Goal: Task Accomplishment & Management: Complete application form

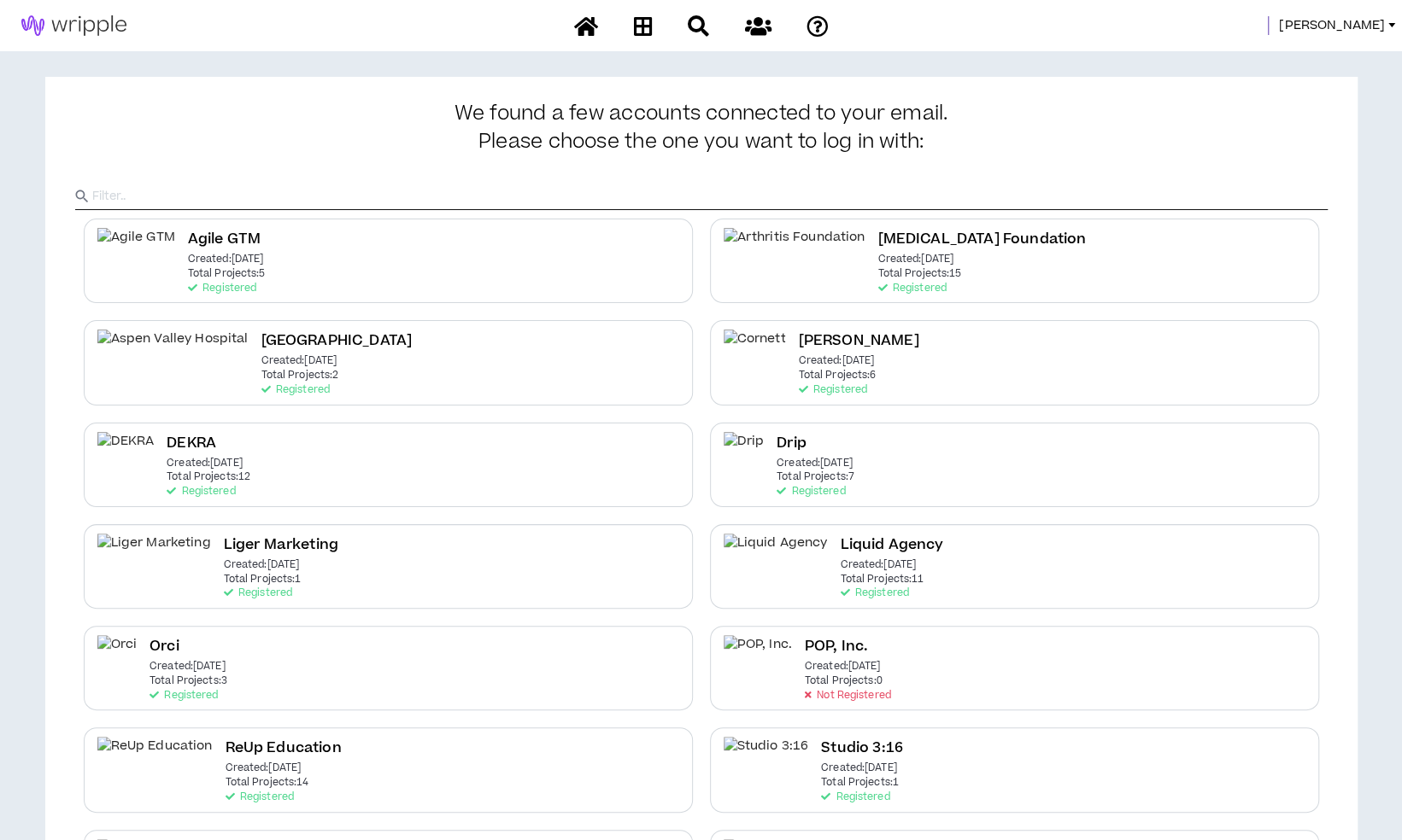
click at [1351, 25] on span "[PERSON_NAME]" at bounding box center [1332, 25] width 106 height 18
click at [1351, 53] on link "System Admin Portal" at bounding box center [1314, 58] width 155 height 25
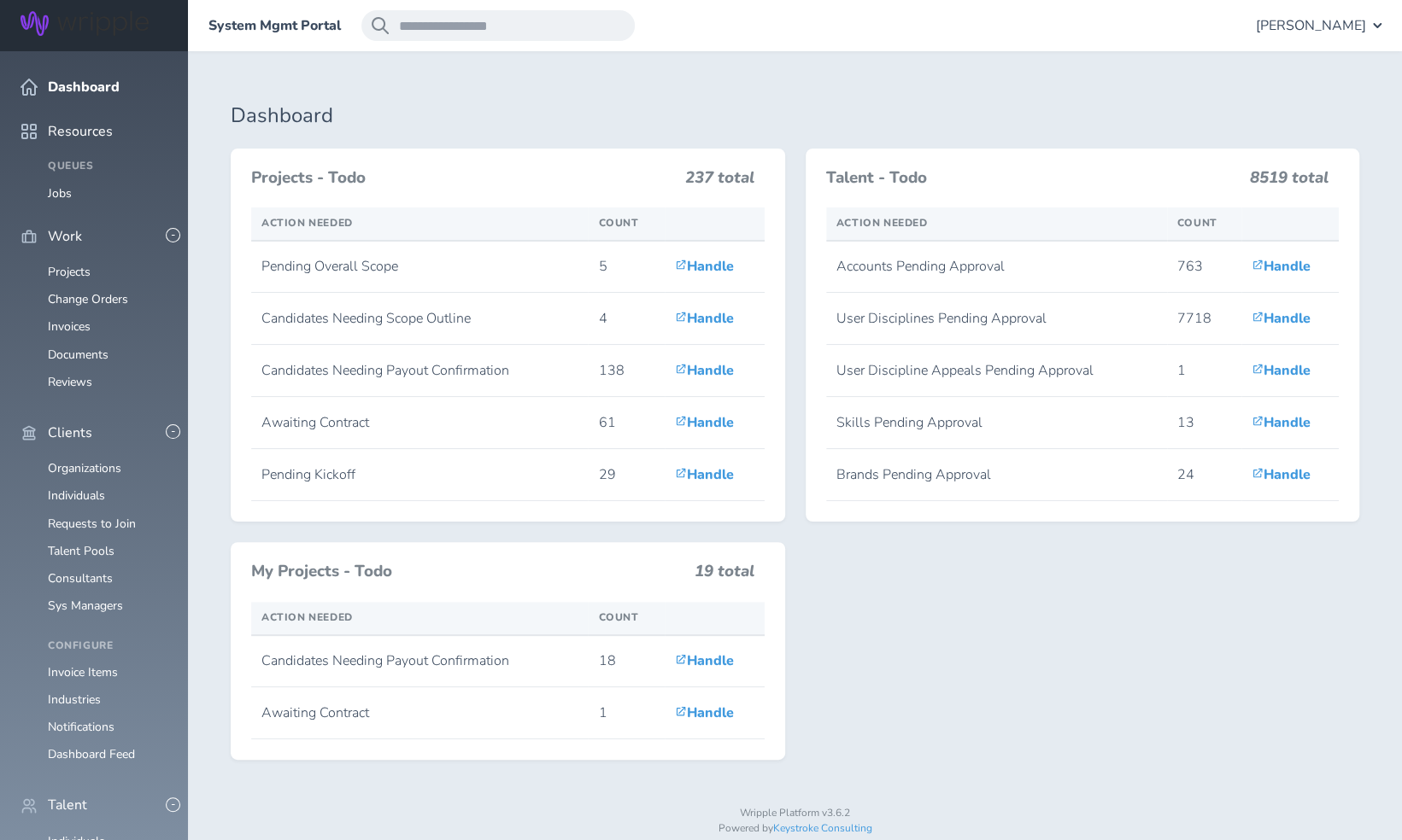
scroll to position [256, 0]
click at [93, 834] on link "Individuals" at bounding box center [75, 842] width 57 height 16
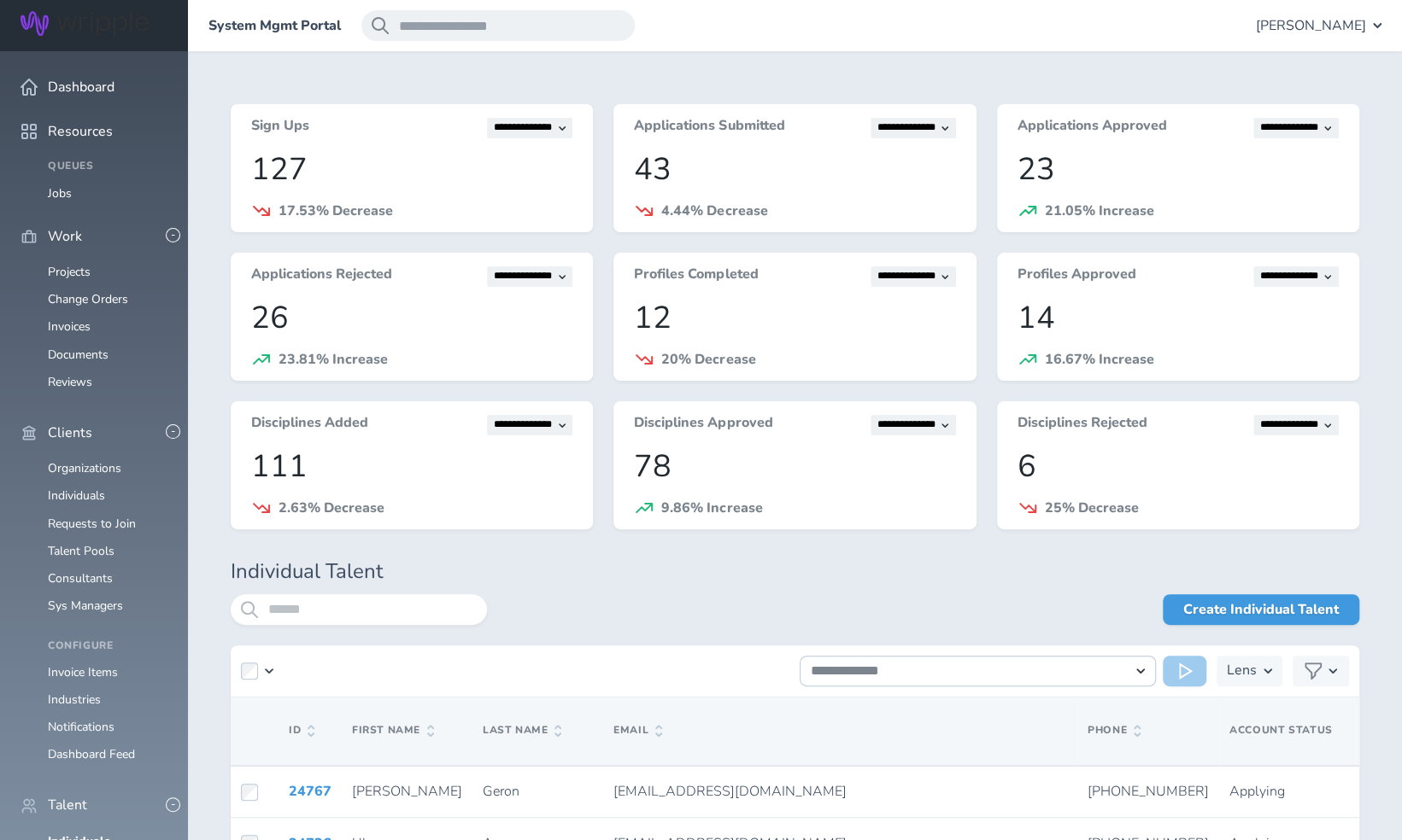
scroll to position [683, 0]
click at [89, 834] on link "Individuals" at bounding box center [78, 842] width 62 height 16
click at [304, 618] on input "search" at bounding box center [359, 609] width 256 height 31
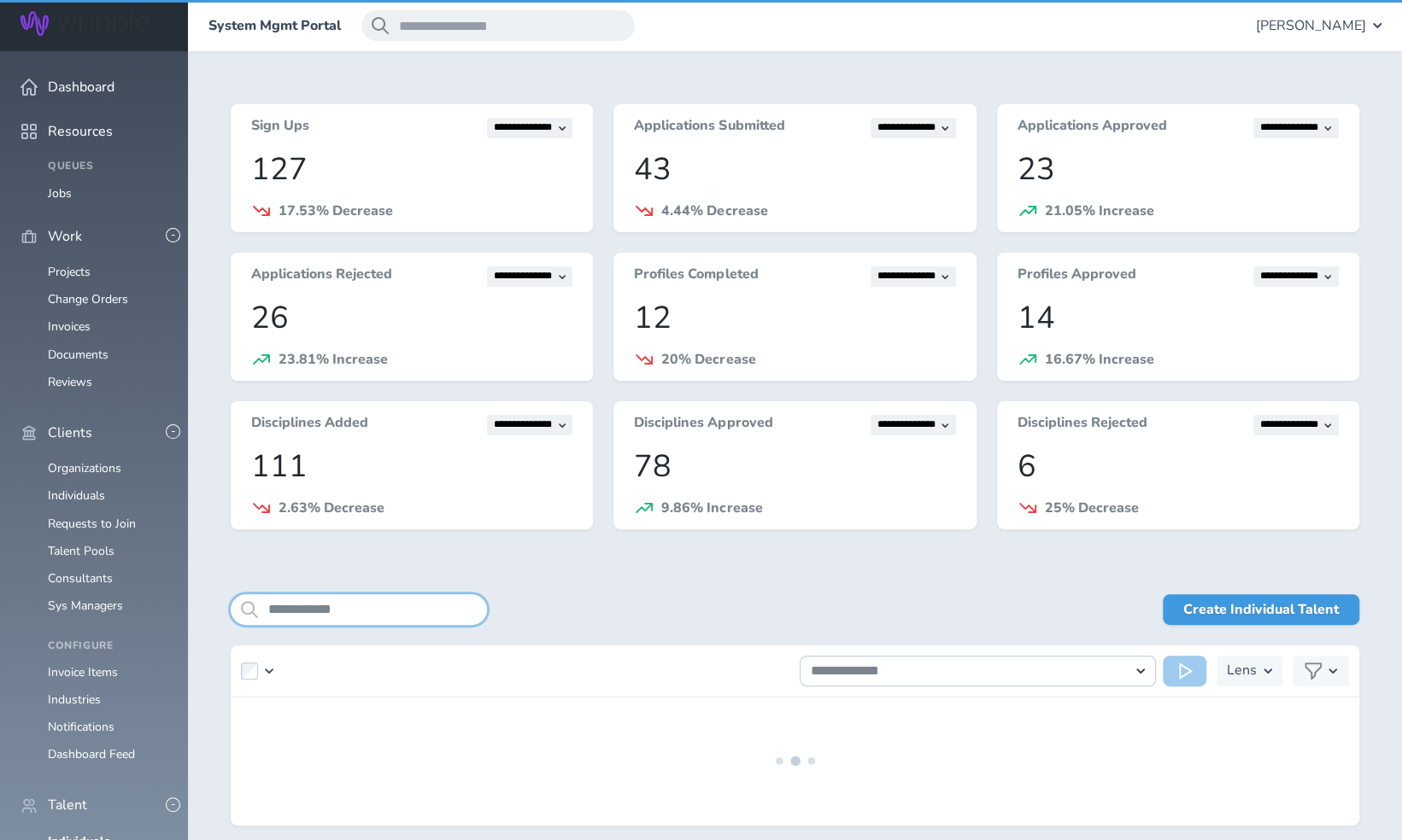
type input "**********"
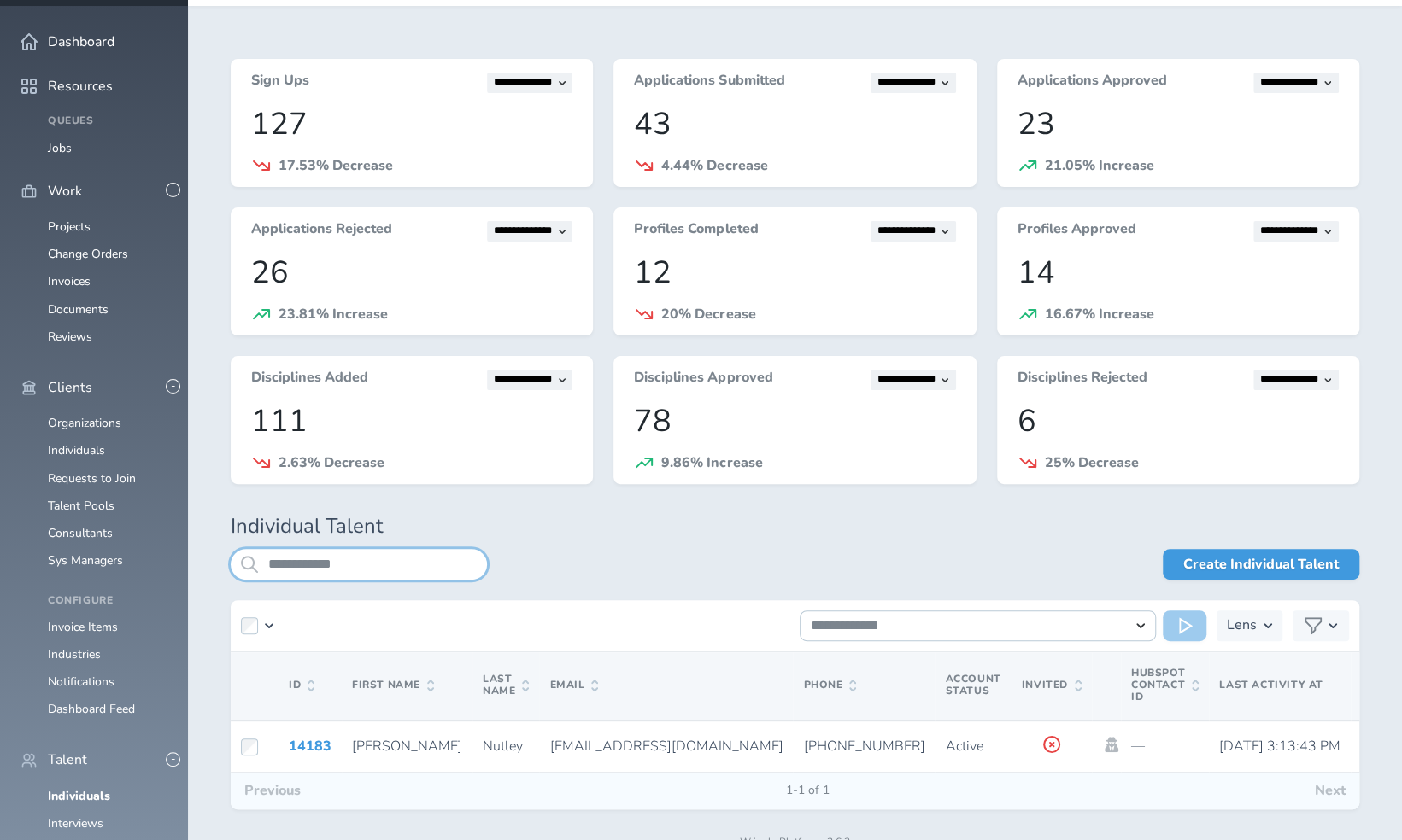
scroll to position [70, 0]
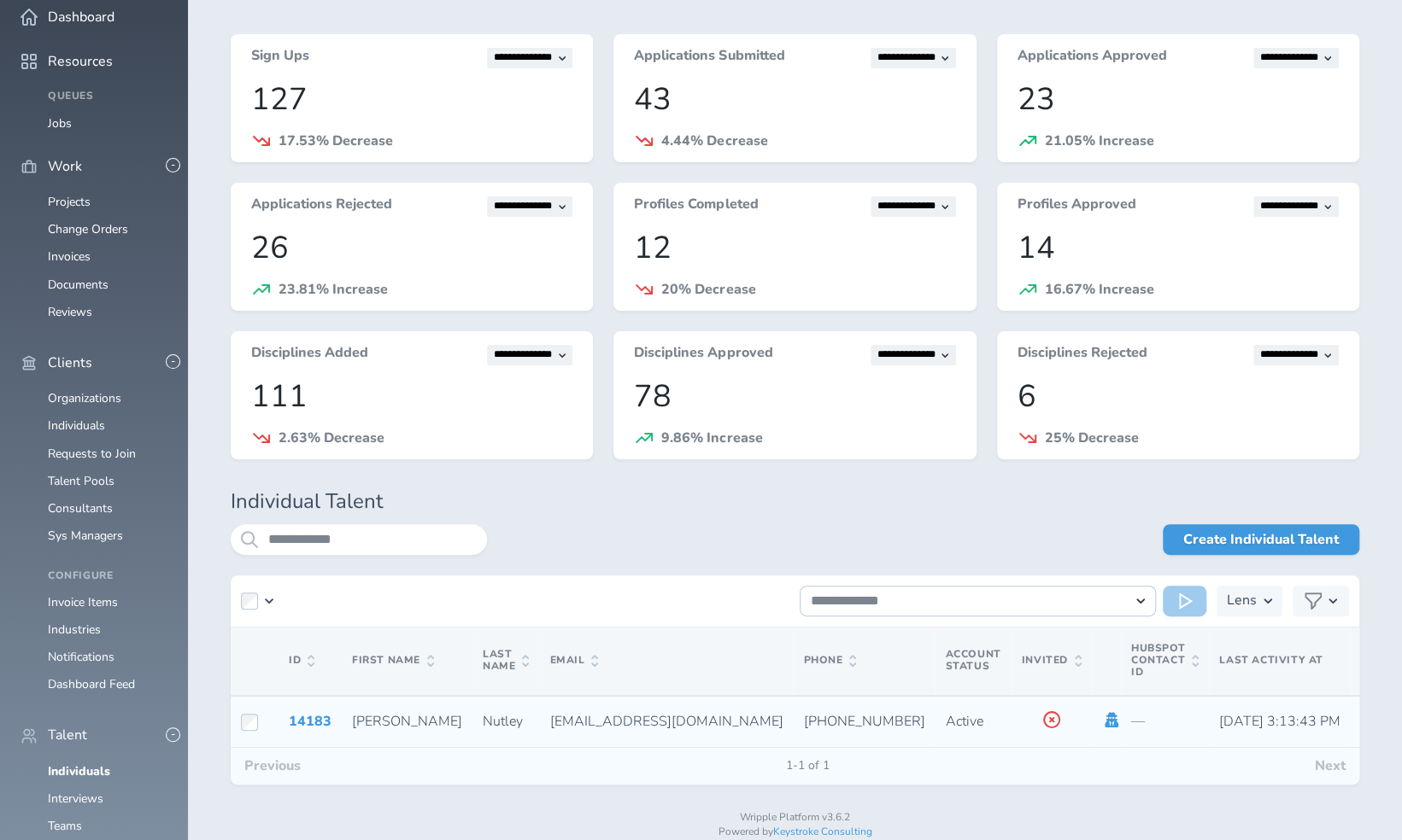
click at [1102, 721] on icon at bounding box center [1111, 720] width 18 height 16
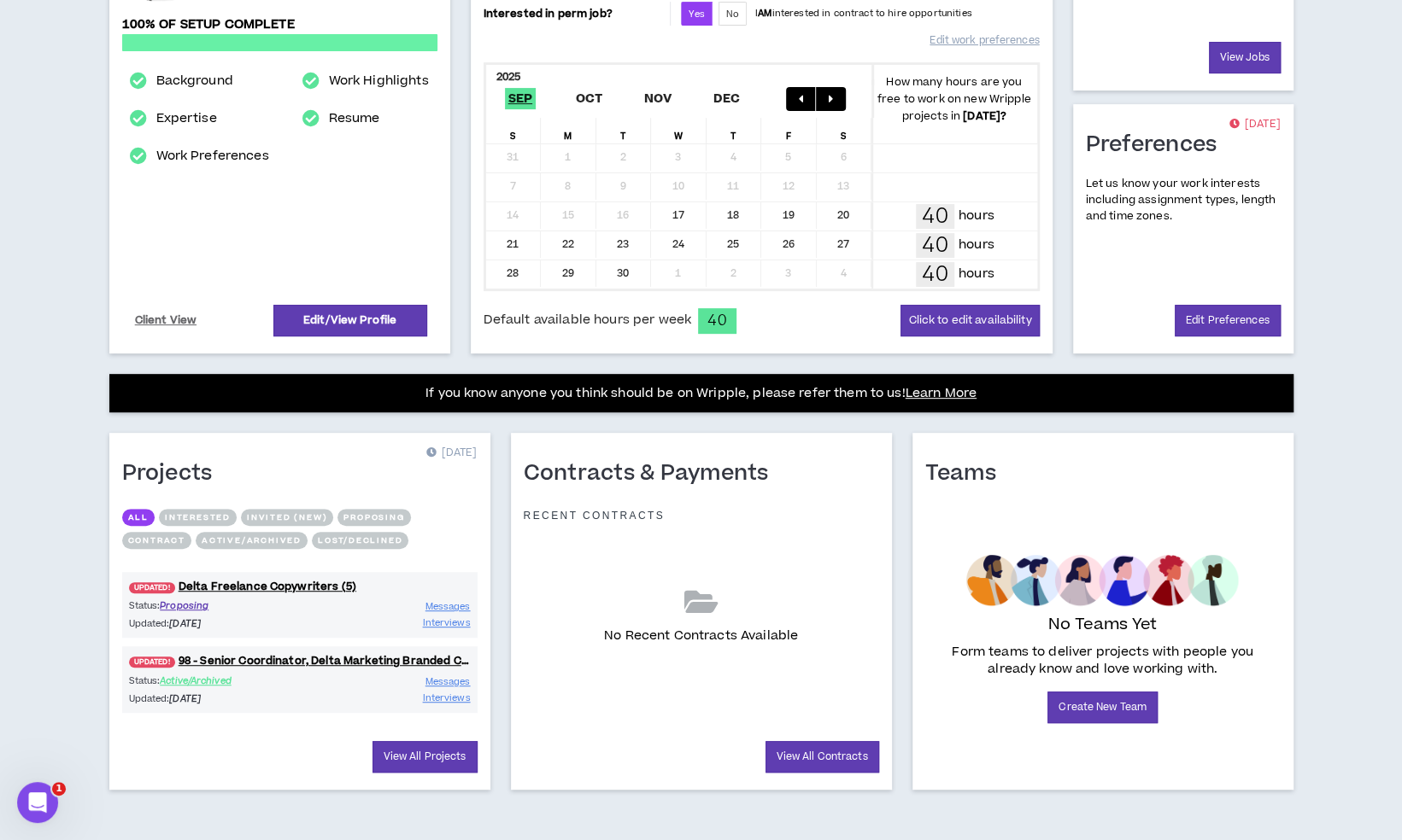
scroll to position [309, 0]
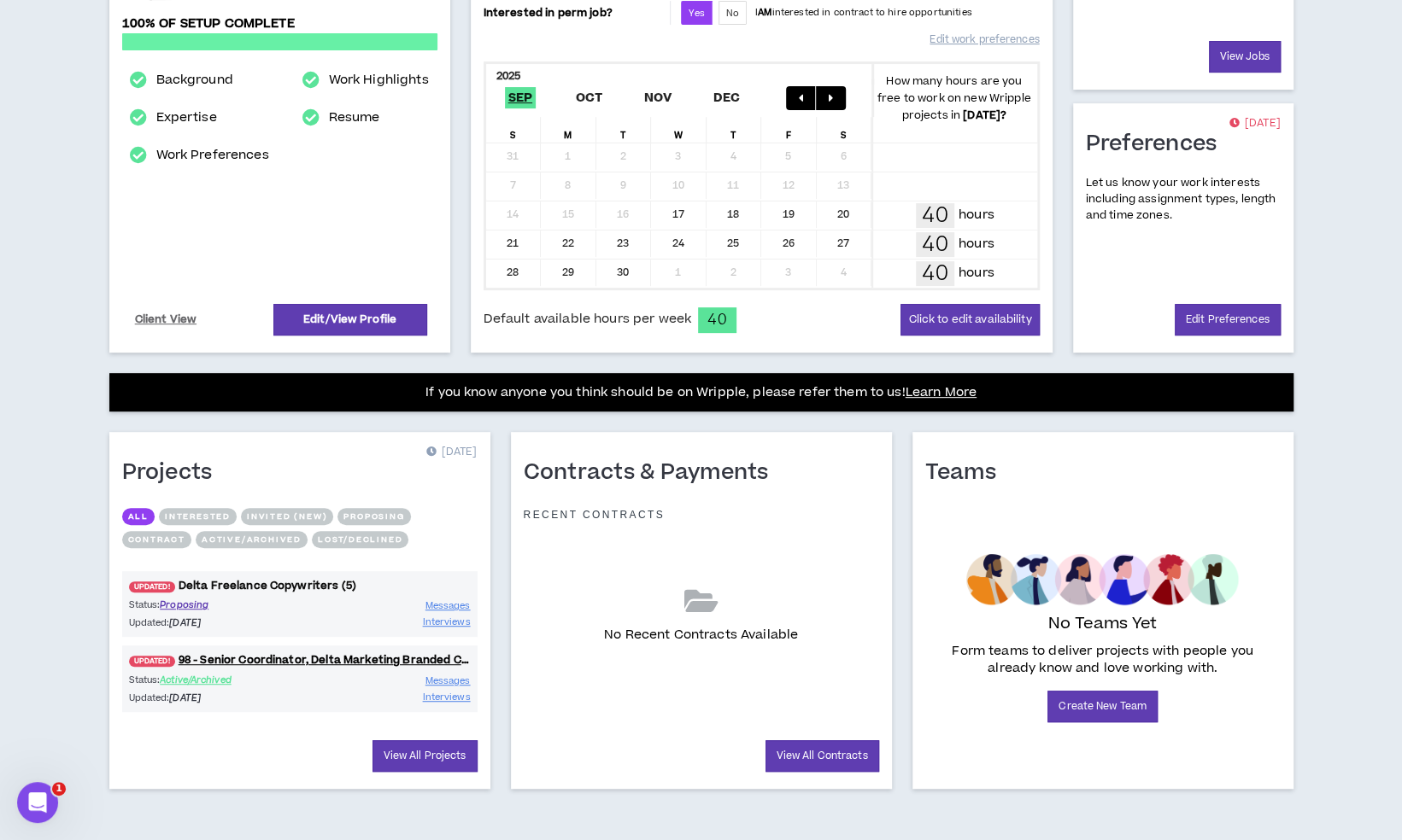
click at [267, 585] on link "UPDATED! Delta Freelance Copywriters (5)" at bounding box center [299, 586] width 356 height 16
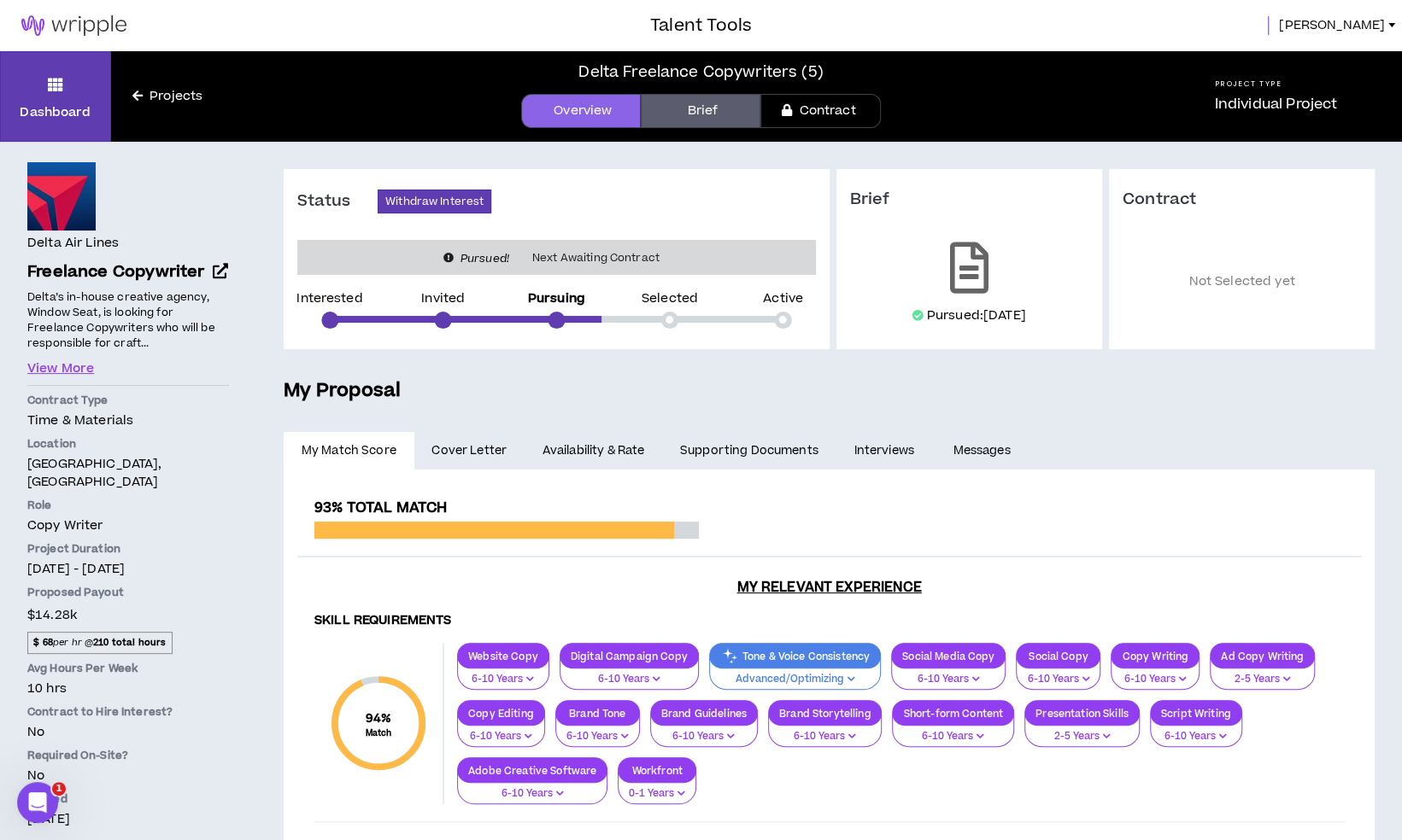
click at [1364, 32] on span "Kevin" at bounding box center [1332, 25] width 106 height 18
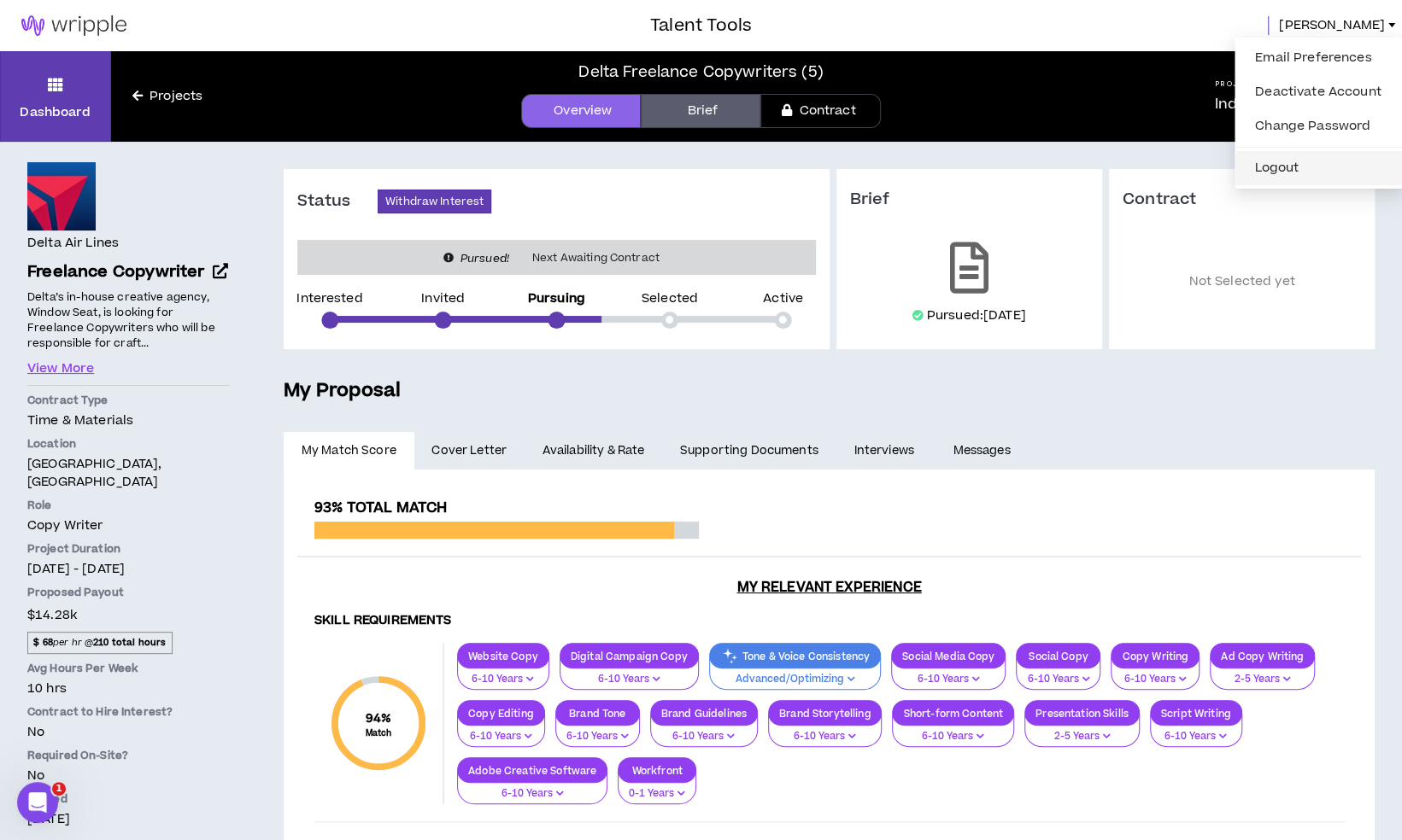
click at [1298, 165] on button "Logout" at bounding box center [1318, 168] width 147 height 25
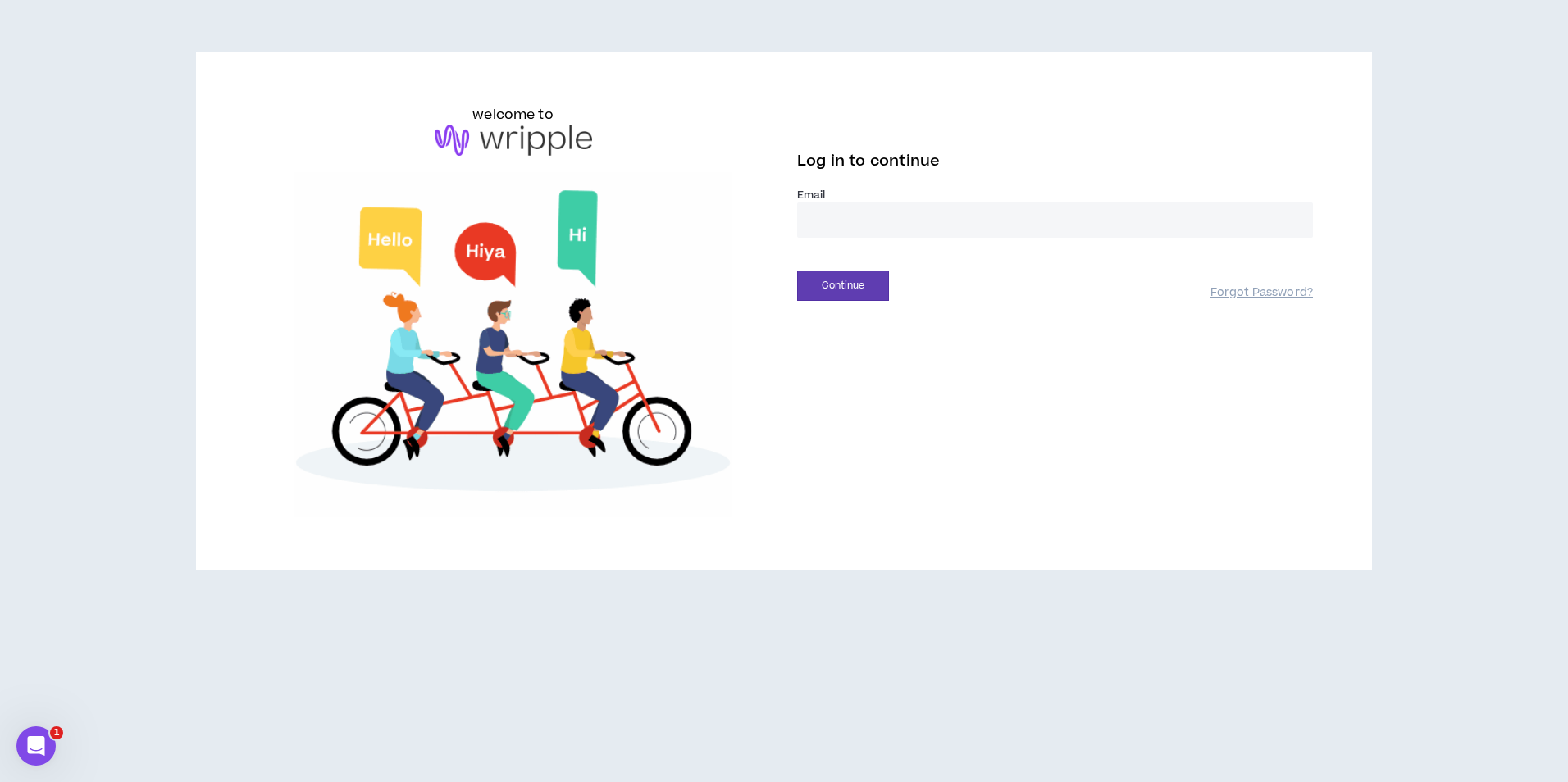
click at [969, 228] on input "email" at bounding box center [1055, 220] width 516 height 35
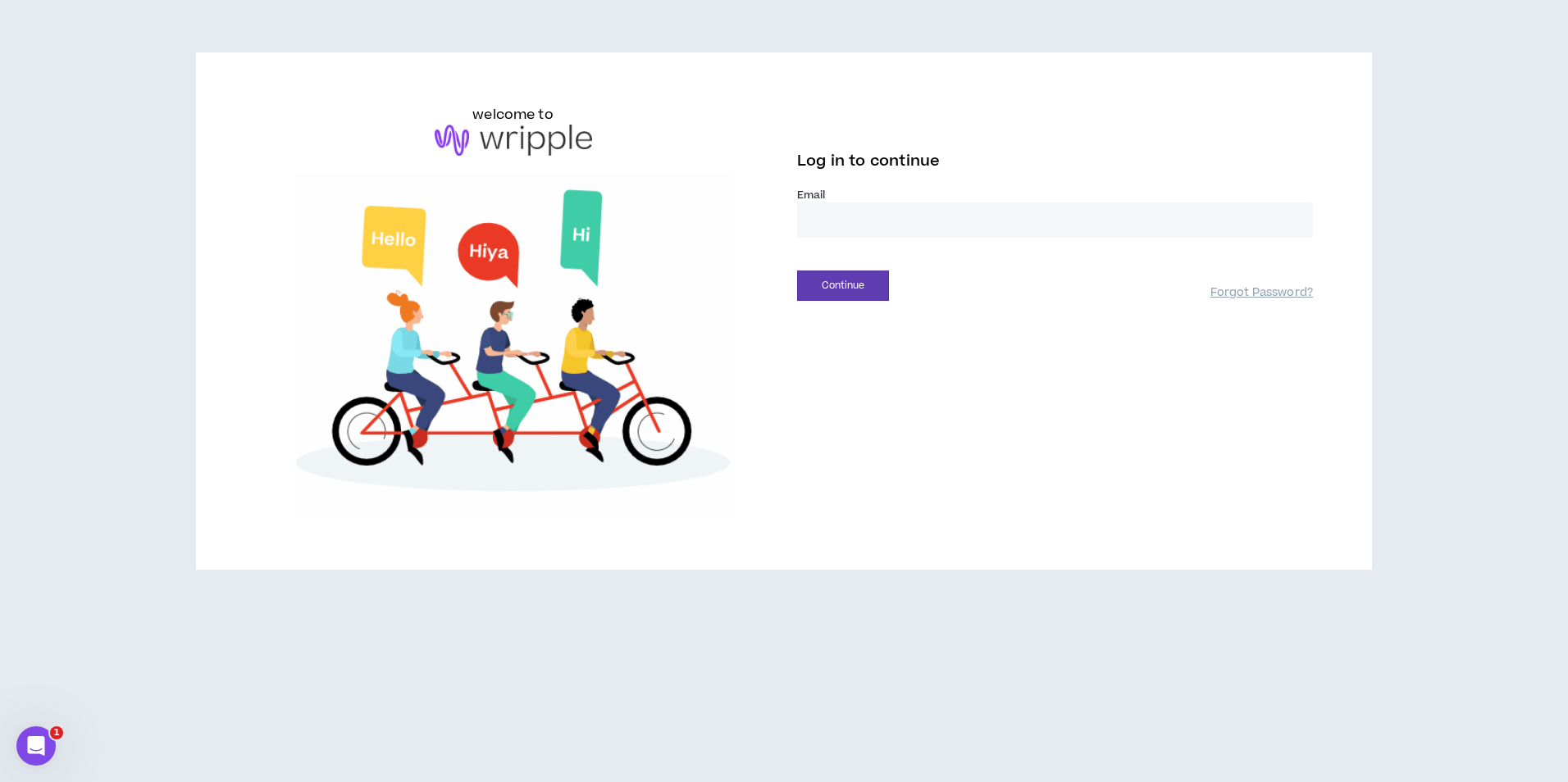
type input "**********"
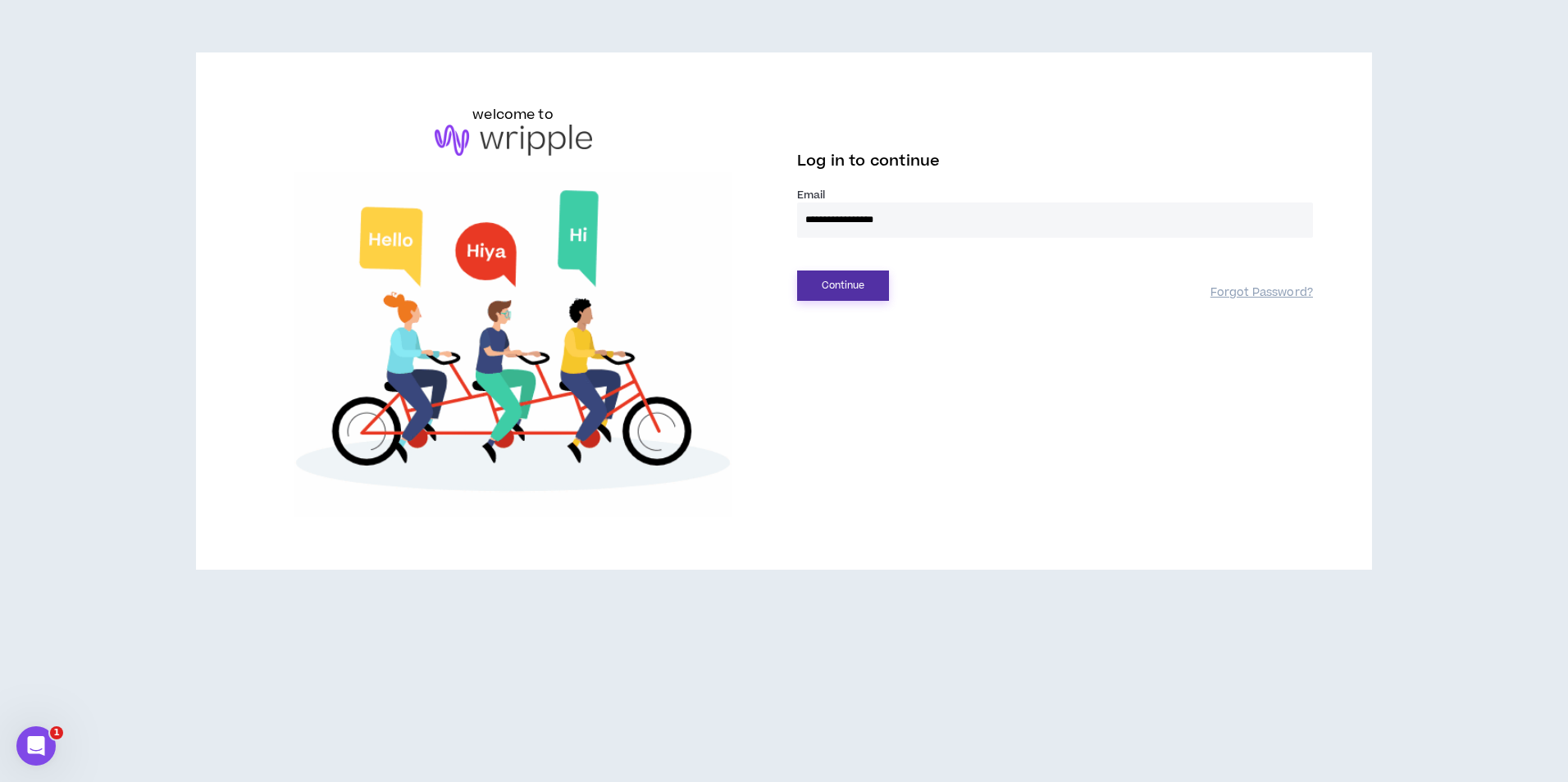
click at [875, 287] on button "Continue" at bounding box center [843, 286] width 92 height 30
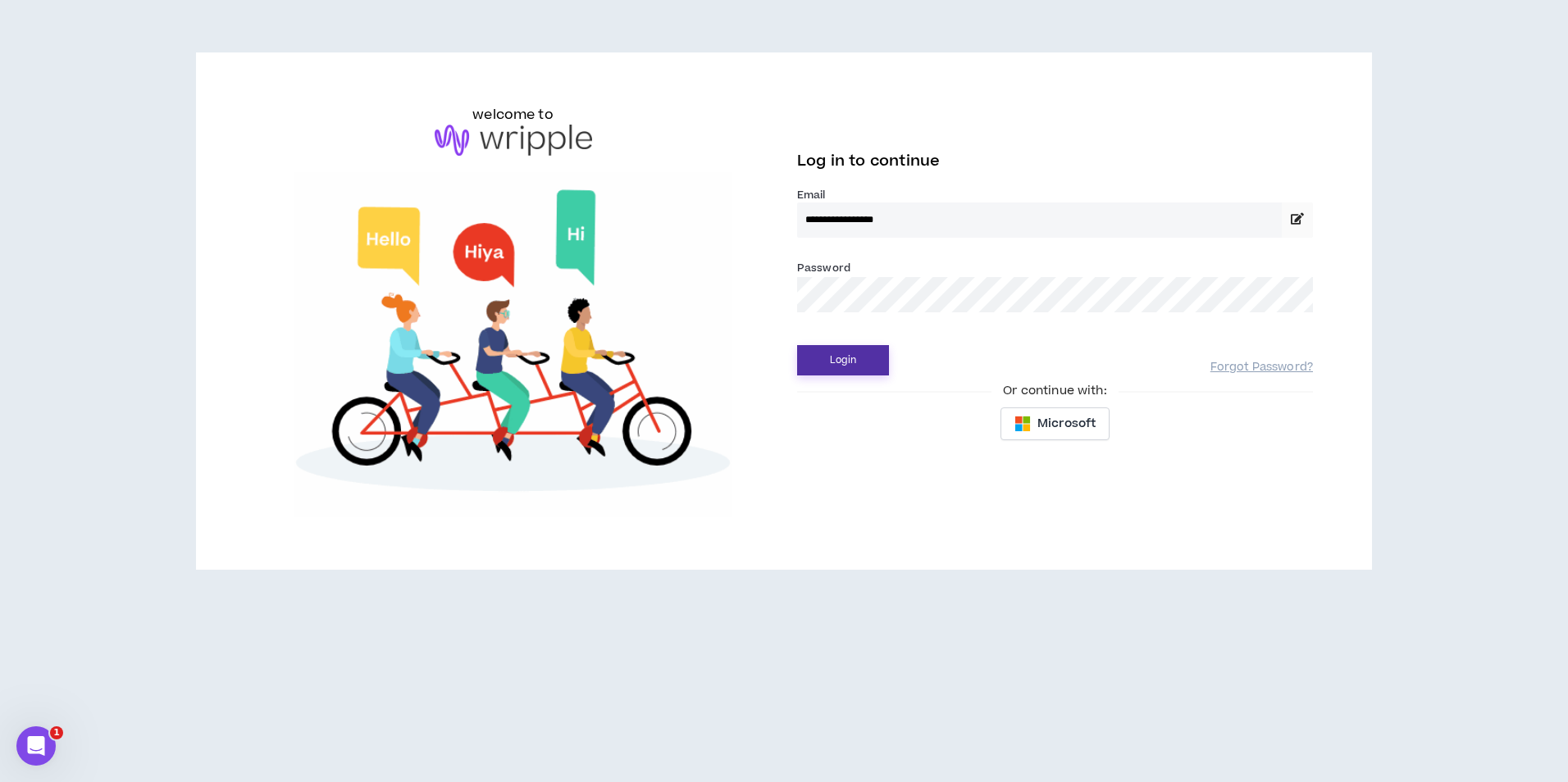
click at [860, 361] on button "Login" at bounding box center [843, 361] width 92 height 30
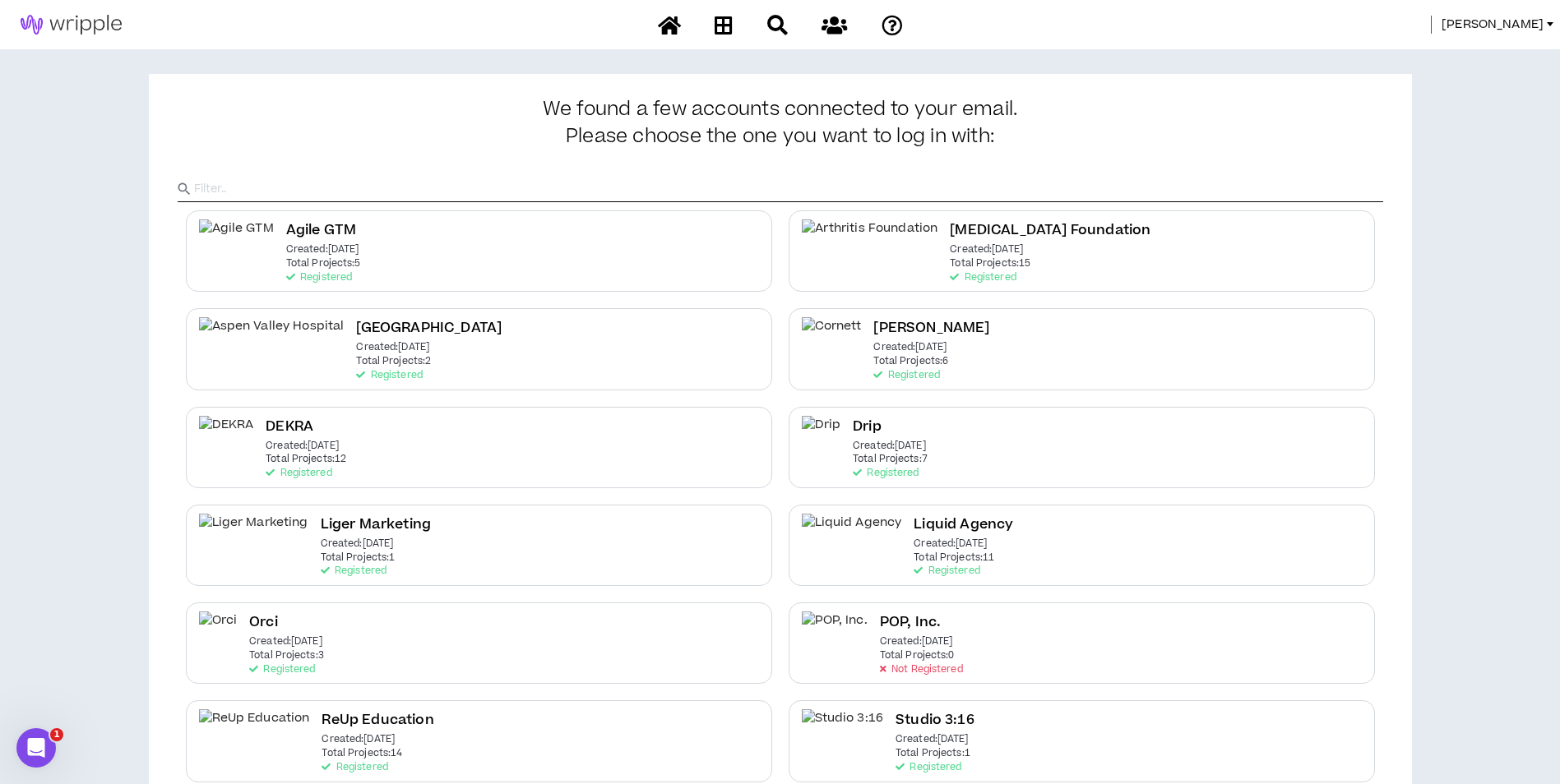
click at [1531, 25] on span "[PERSON_NAME]" at bounding box center [1492, 24] width 102 height 18
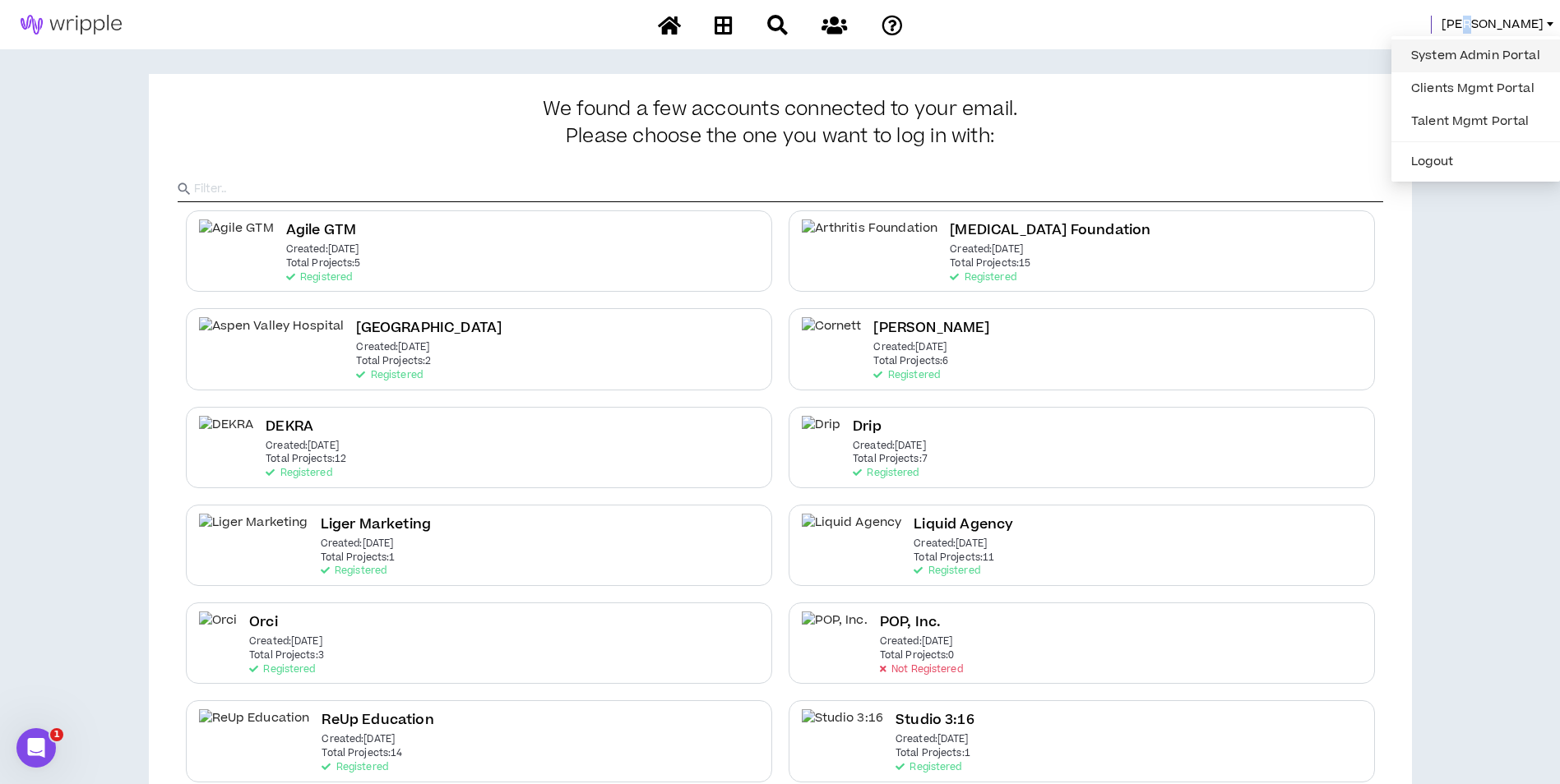
drag, startPoint x: 1531, startPoint y: 25, endPoint x: 1506, endPoint y: 52, distance: 36.8
click at [1506, 52] on link "System Admin Portal" at bounding box center [1475, 56] width 149 height 24
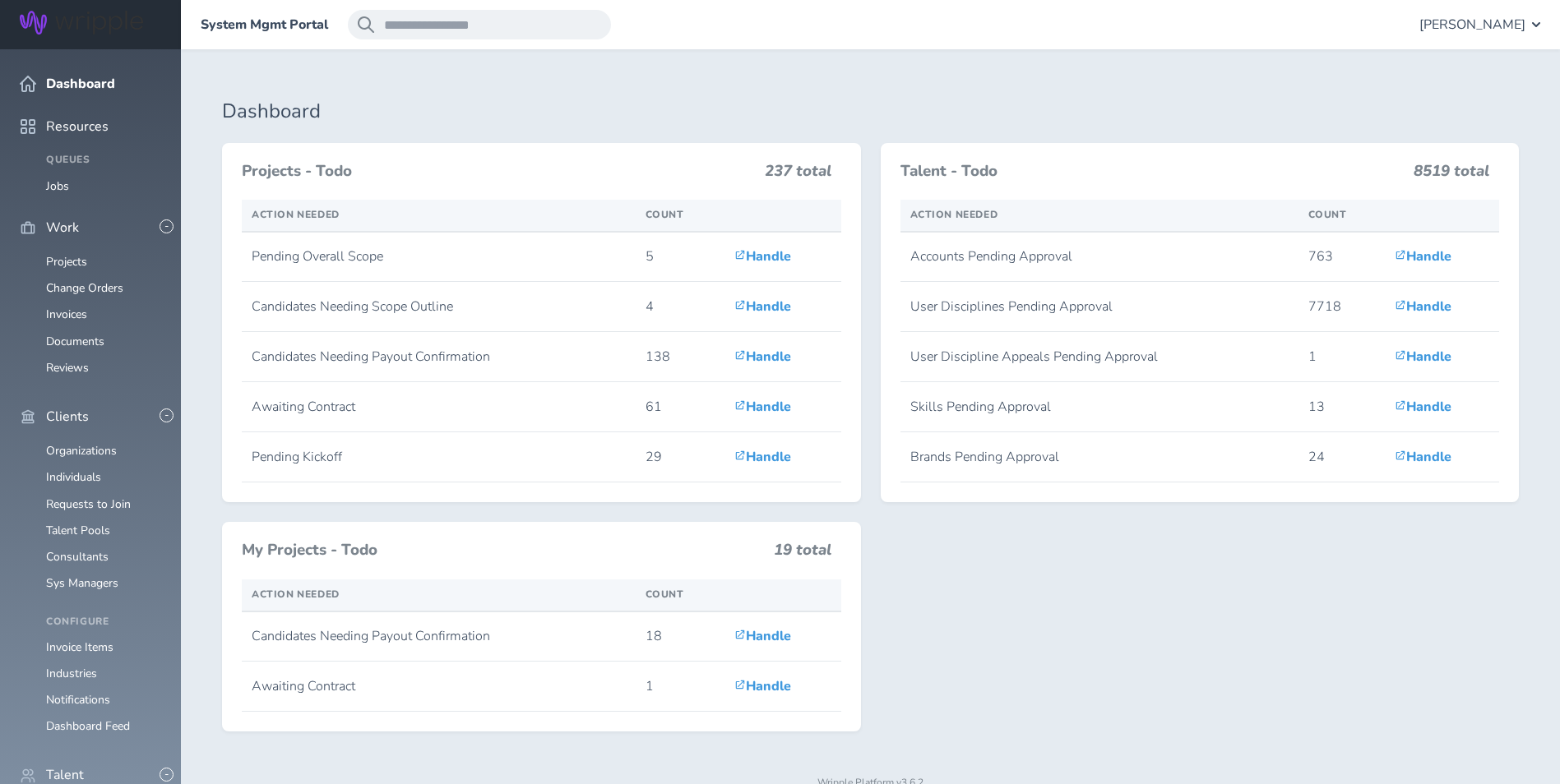
scroll to position [329, 0]
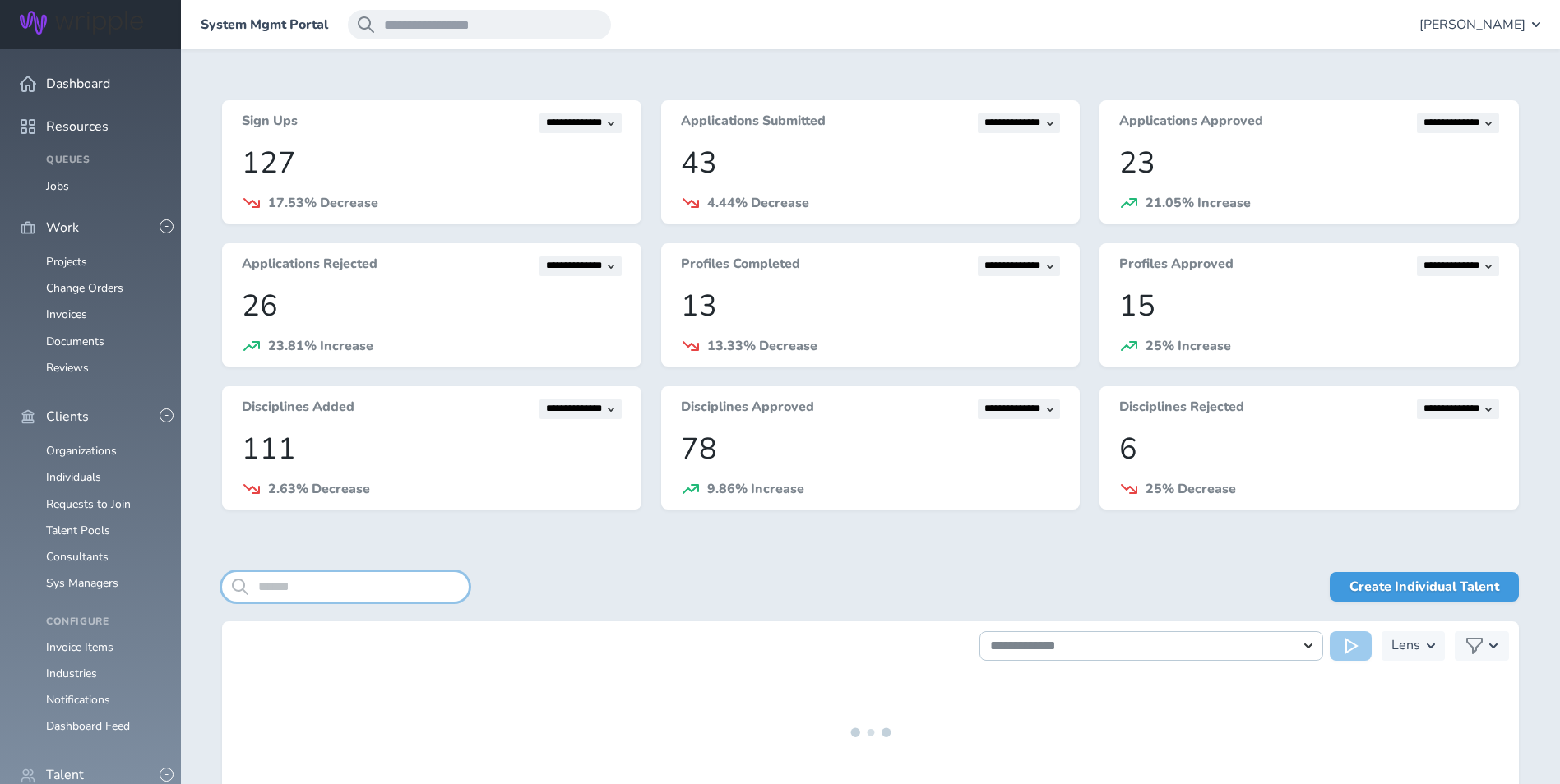
click at [412, 595] on input "search" at bounding box center [346, 586] width 247 height 30
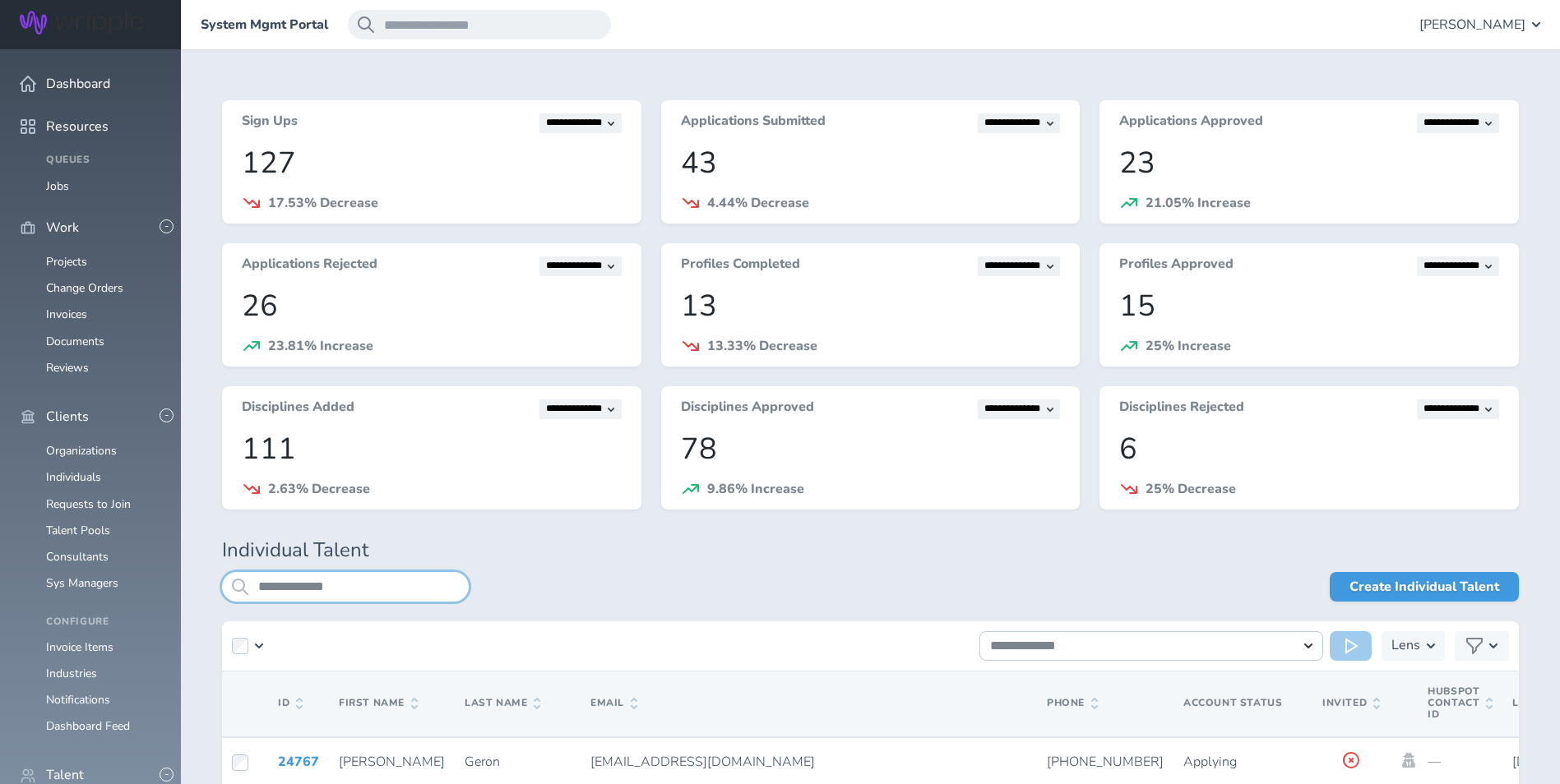
type input "**********"
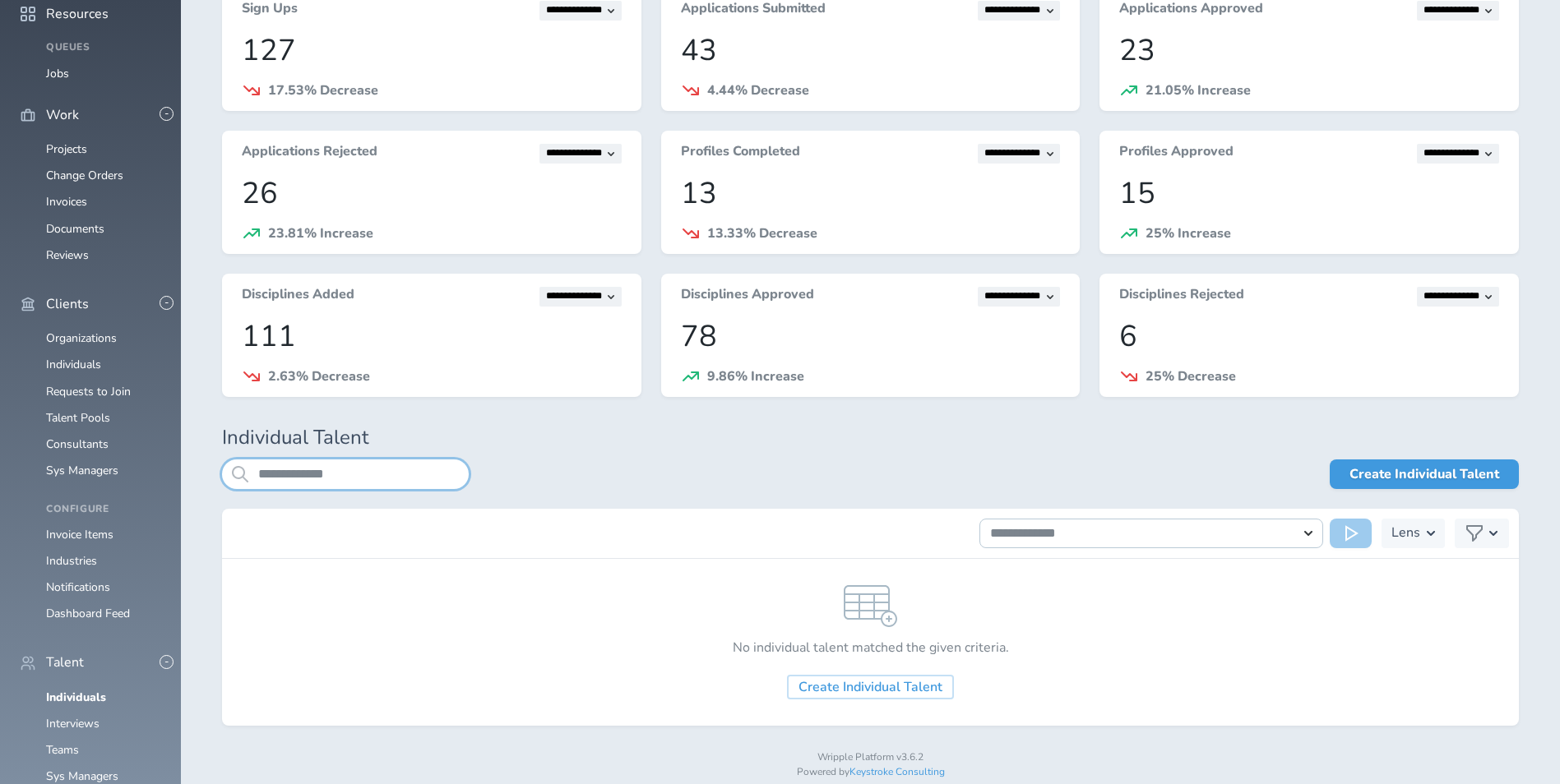
scroll to position [137, 0]
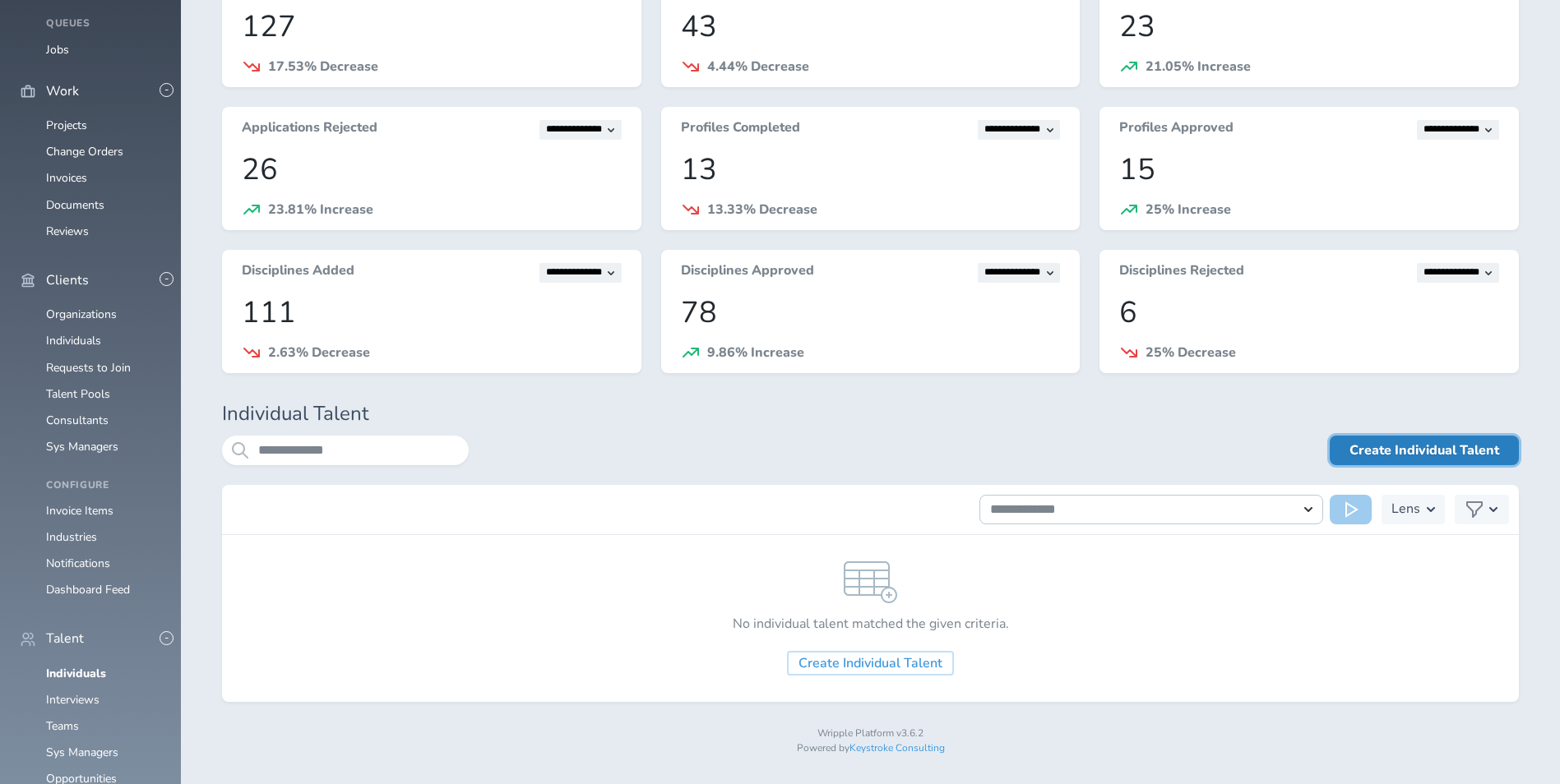
click at [1392, 449] on link "Create Individual Talent" at bounding box center [1424, 450] width 189 height 30
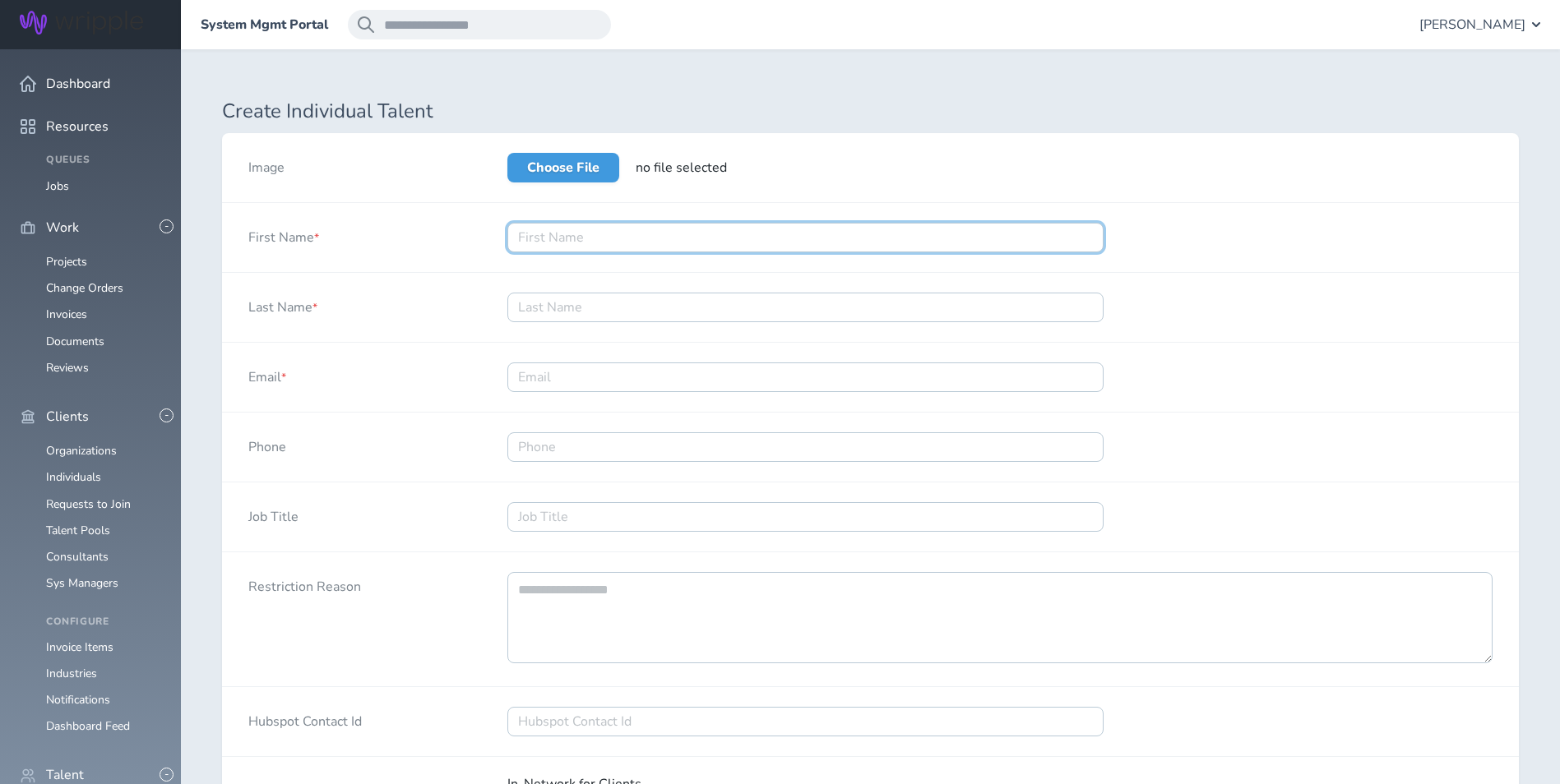
click at [635, 244] on input "First Name *" at bounding box center [805, 237] width 596 height 30
type input "John"
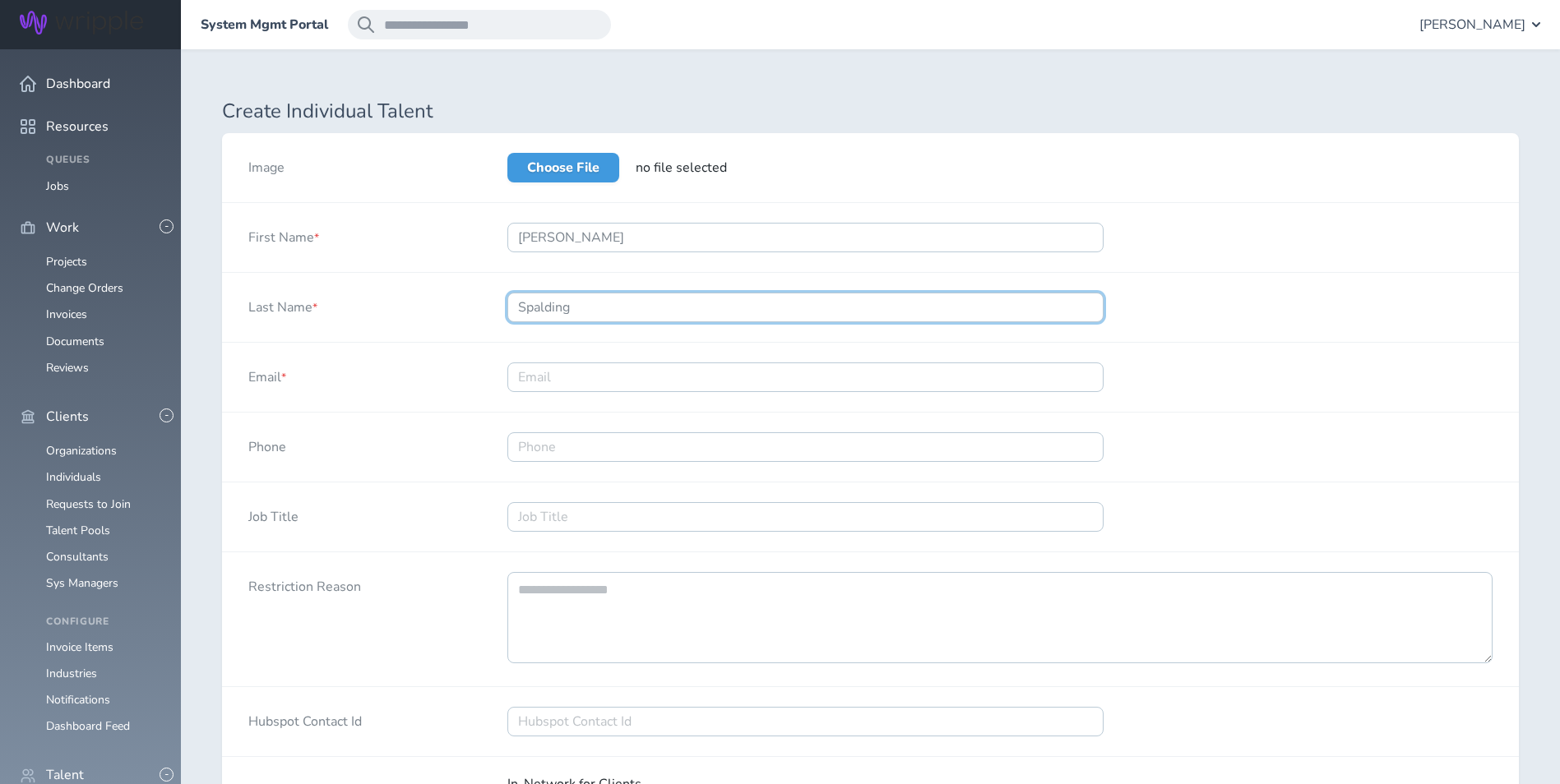
type input "Spalding"
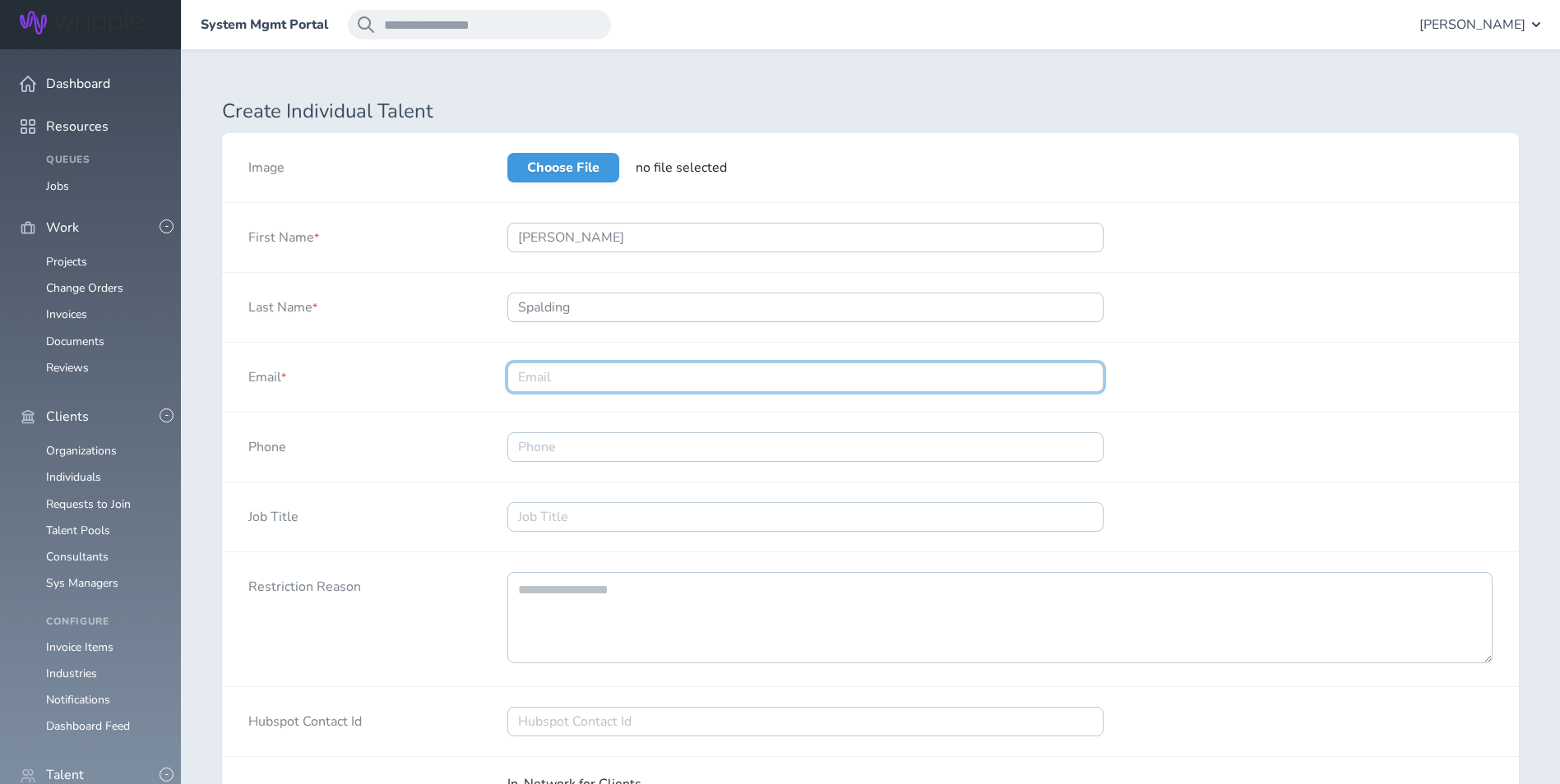
click at [604, 382] on input "Email *" at bounding box center [805, 377] width 596 height 30
paste input "johnspaldingwork@gmail.com"
type input "johnspaldingwork@gmail.com"
click at [416, 578] on div "Restriction Reason" at bounding box center [352, 619] width 259 height 134
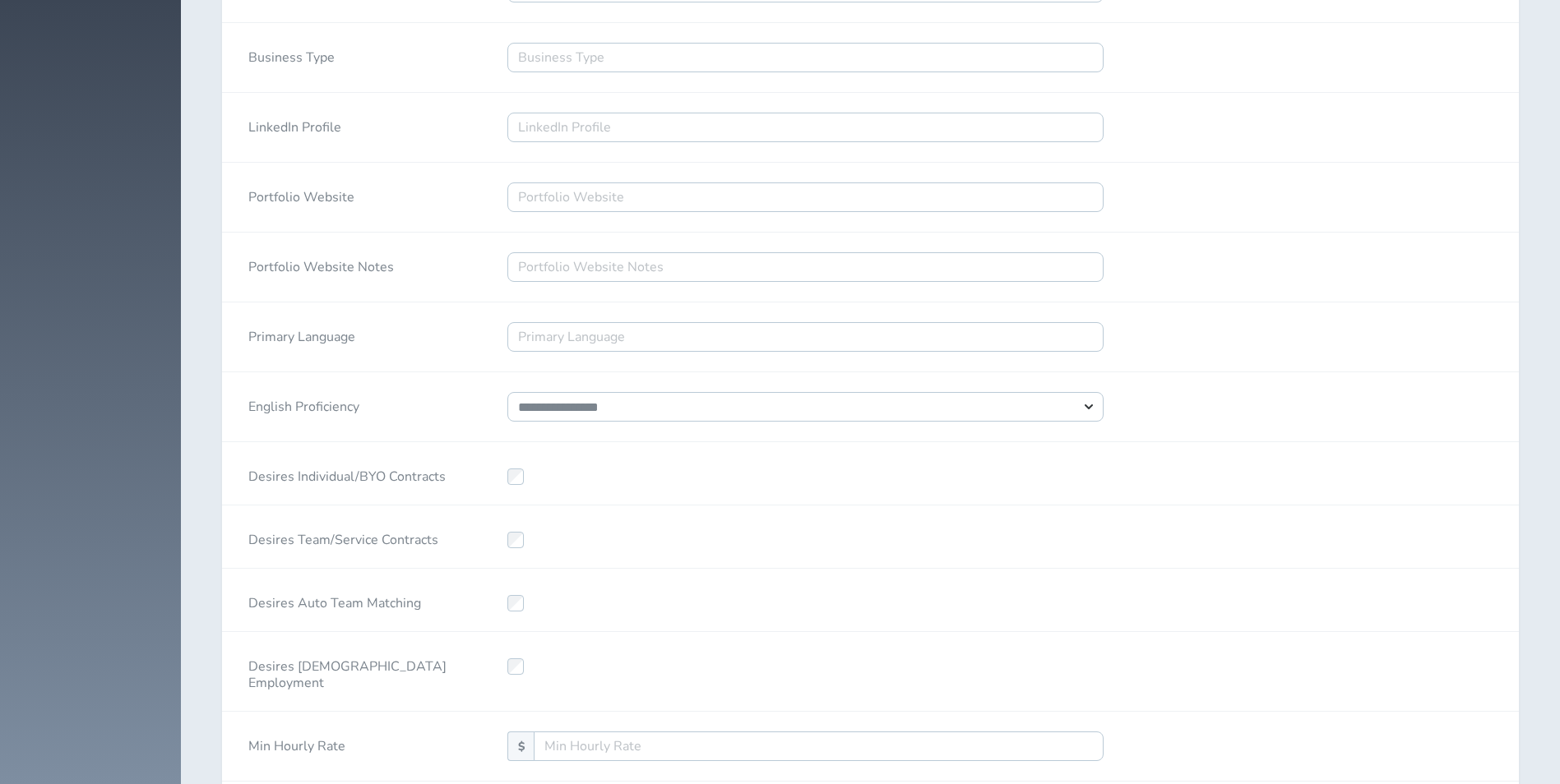
scroll to position [3421, 0]
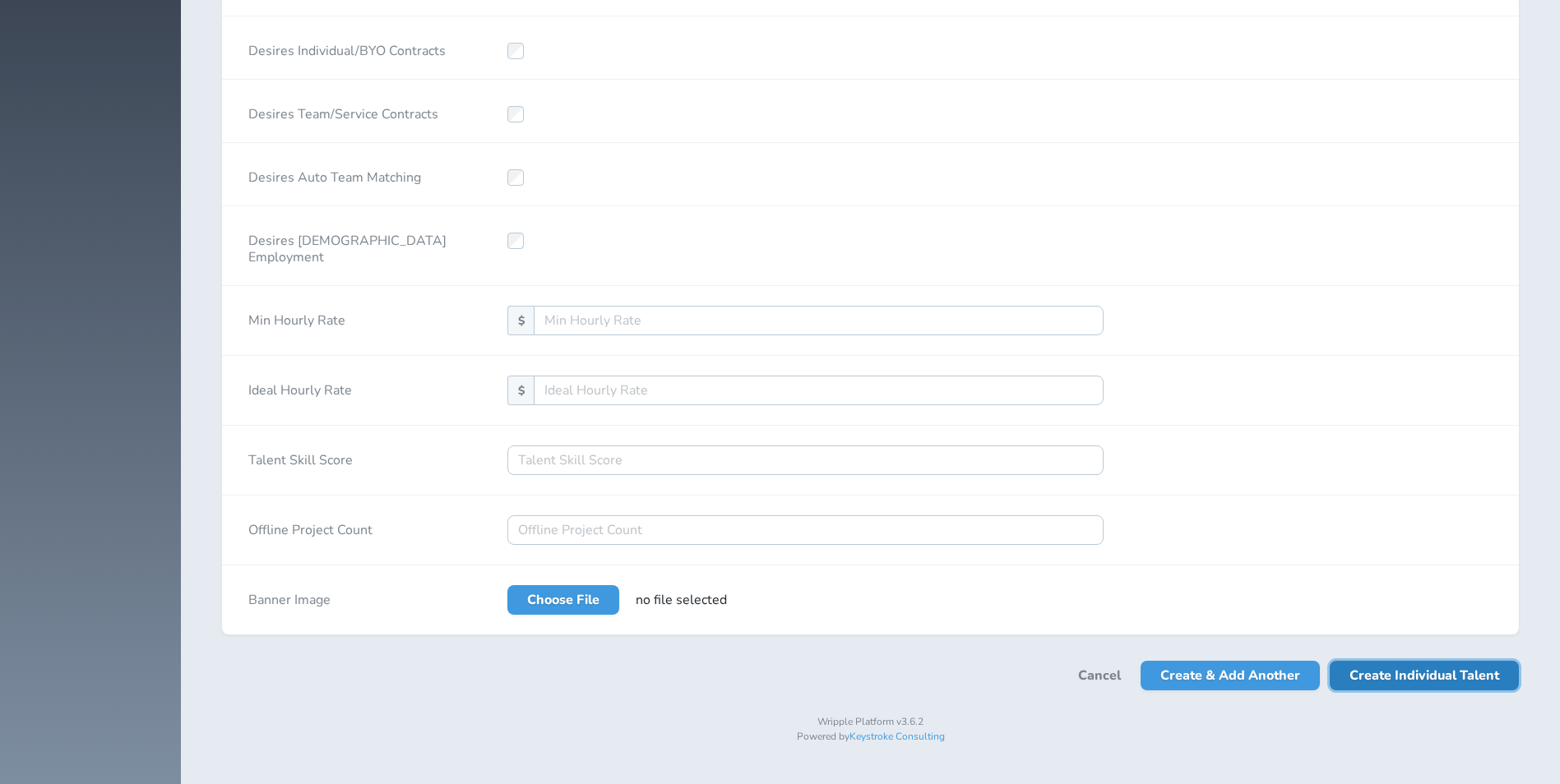
click at [1429, 690] on span "Create Individual Talent" at bounding box center [1424, 675] width 150 height 30
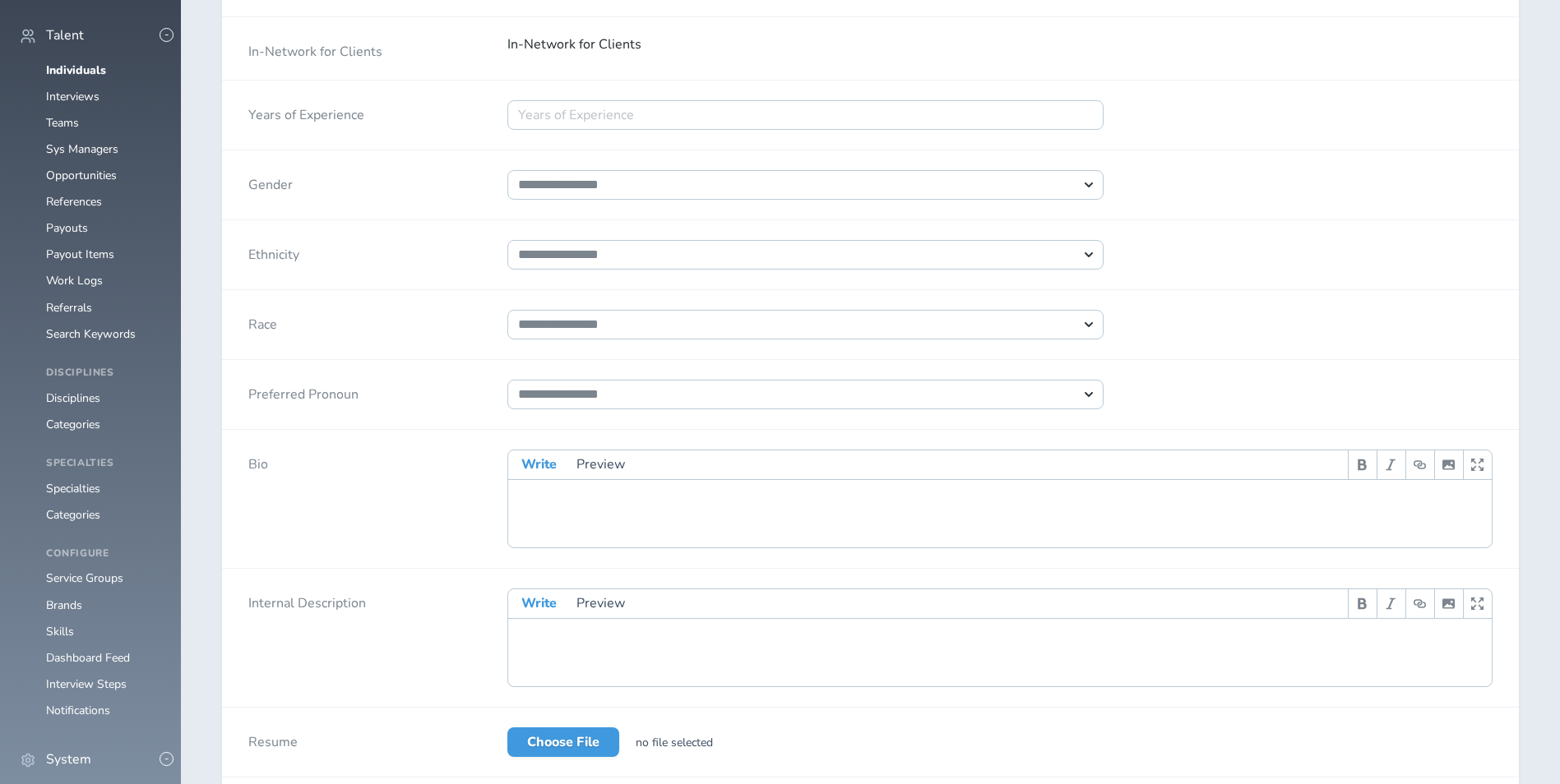
scroll to position [1315, 0]
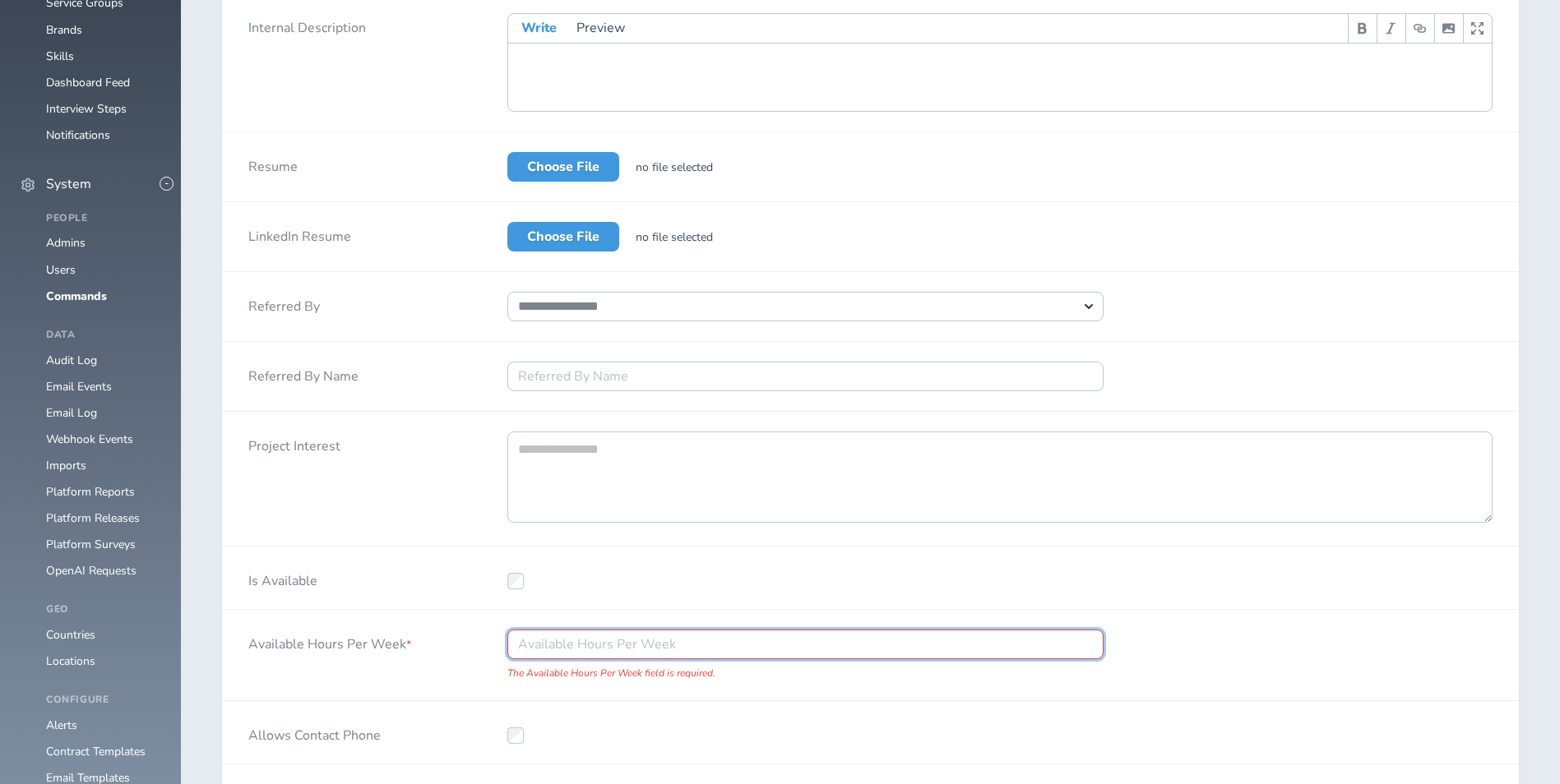
click at [799, 659] on input "Available Hours Per Week *" at bounding box center [805, 644] width 596 height 30
type input "40"
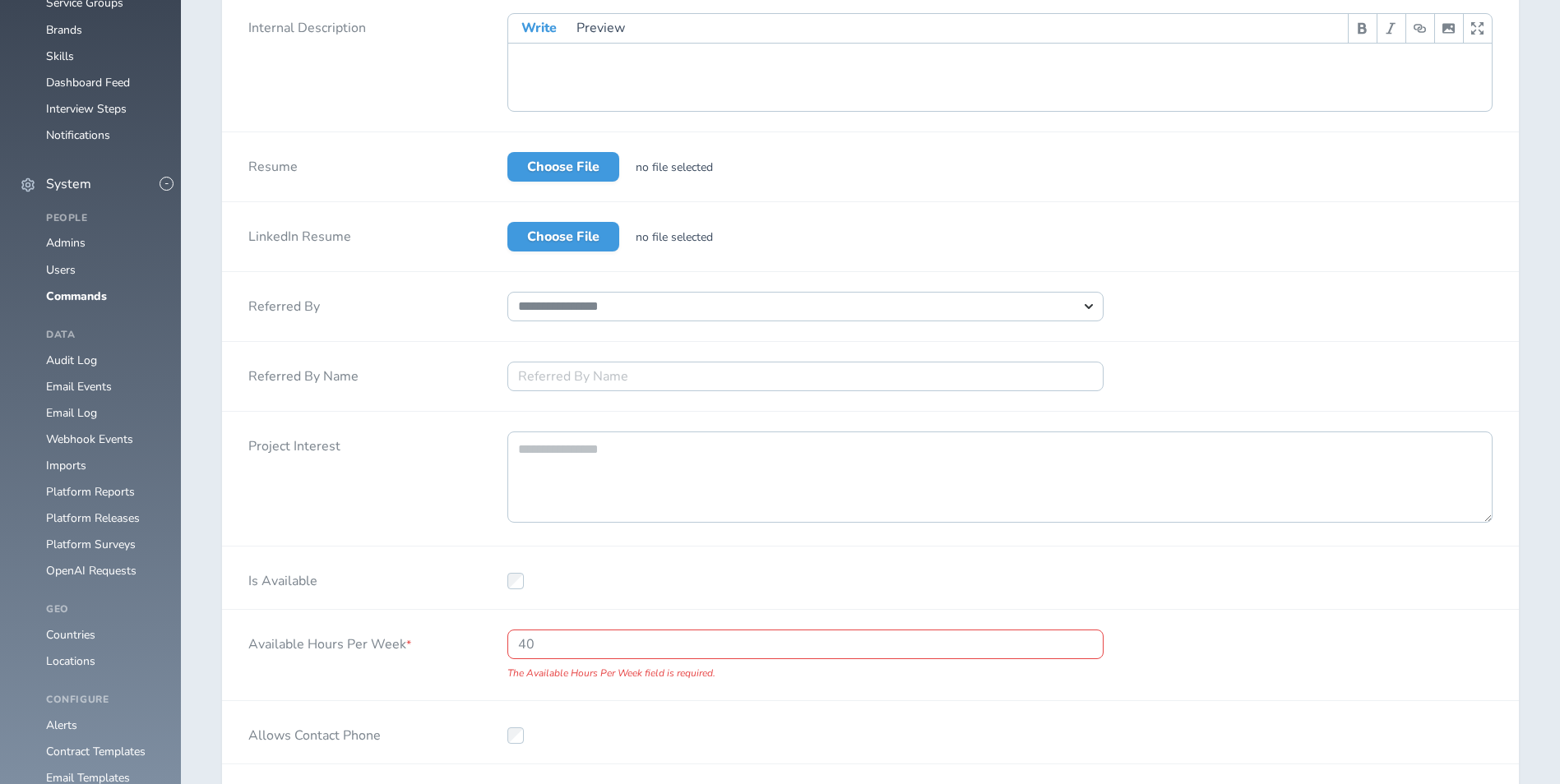
click at [1231, 610] on div "Is Available" at bounding box center [870, 578] width 1296 height 63
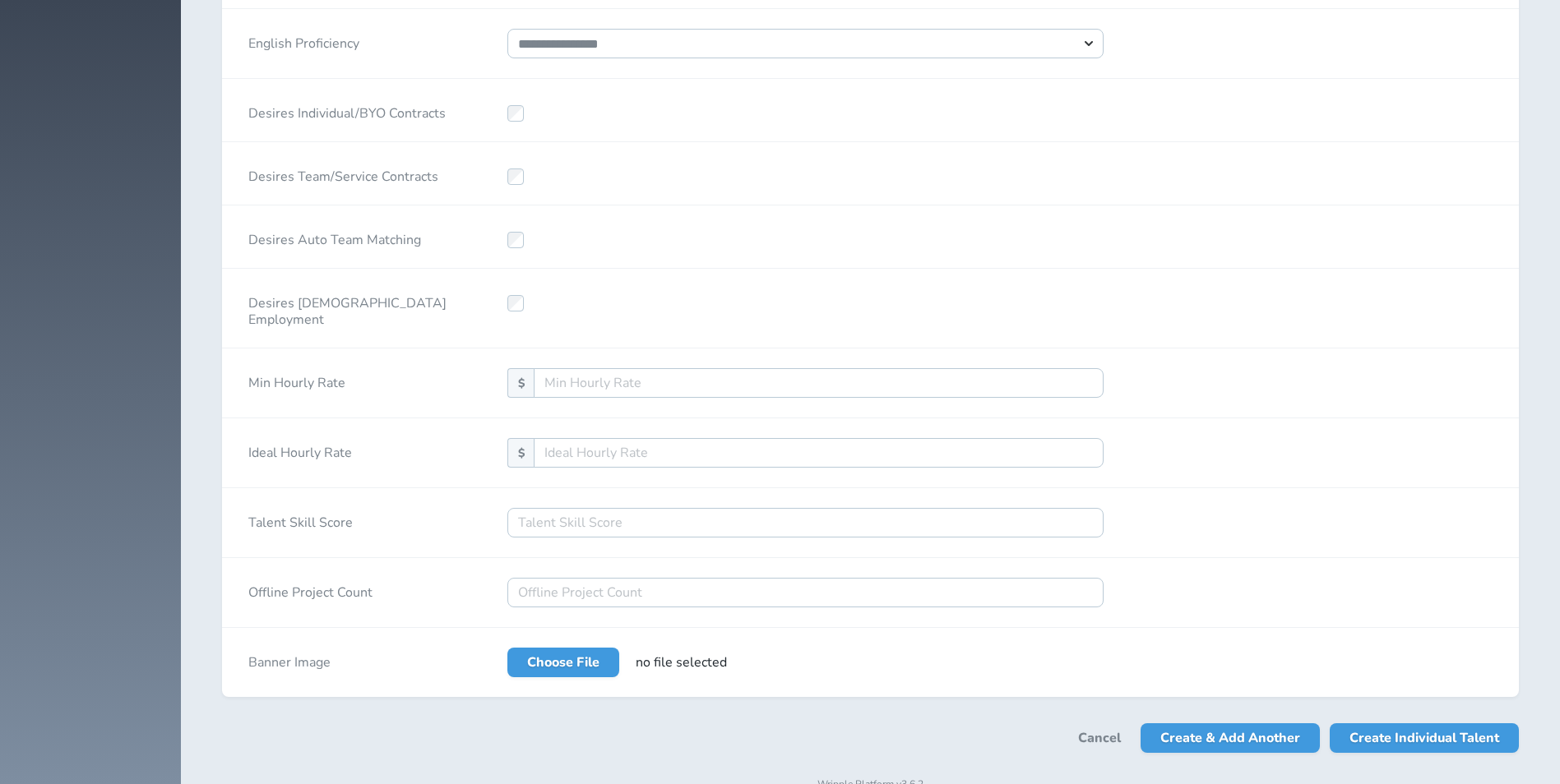
scroll to position [3443, 0]
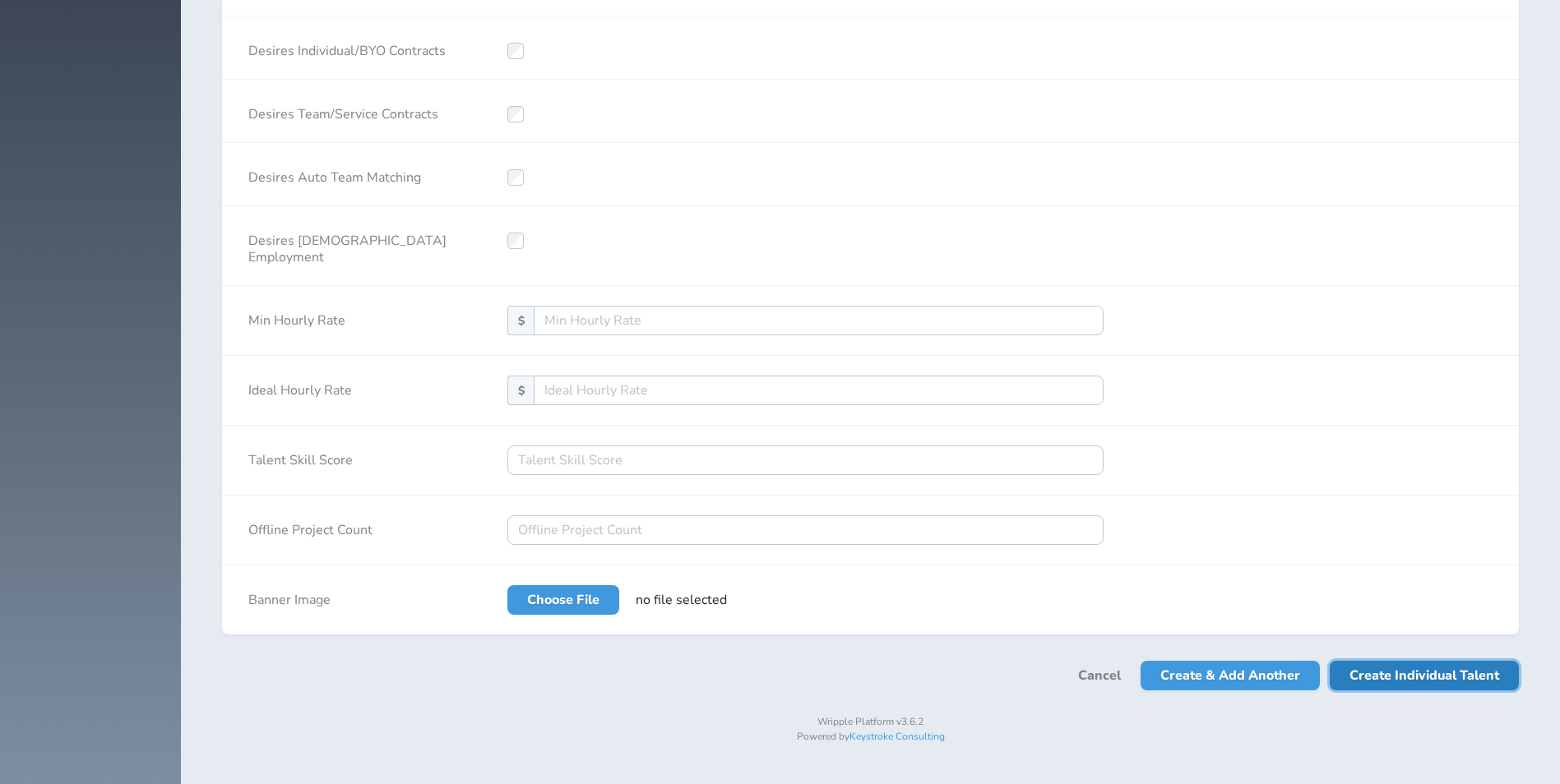
click at [1424, 676] on span "Create Individual Talent" at bounding box center [1424, 675] width 150 height 30
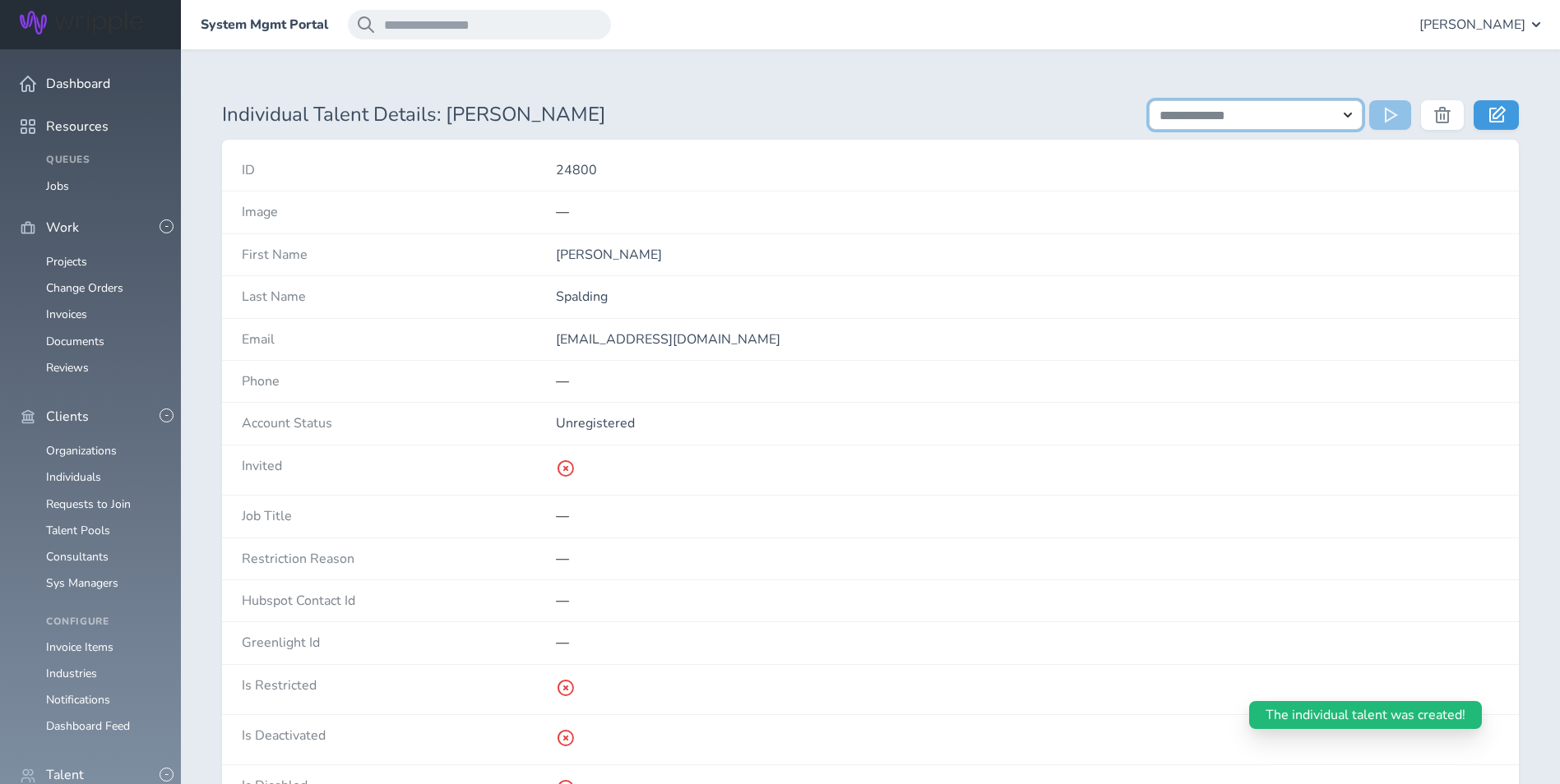
click at [1323, 122] on select "**********" at bounding box center [1255, 115] width 214 height 30
select select "**********"
click at [1148, 101] on select "**********" at bounding box center [1255, 115] width 214 height 30
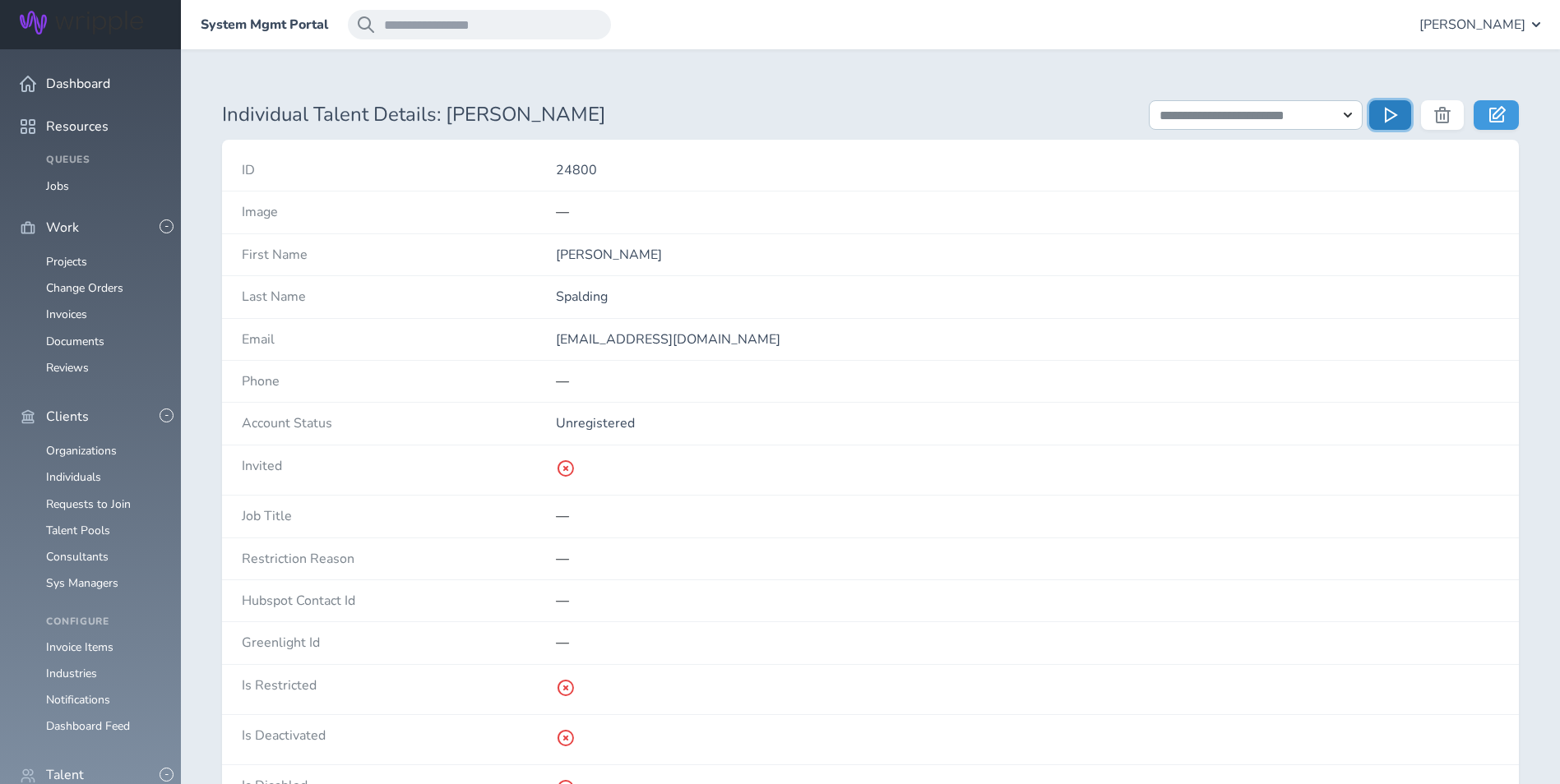
click at [1391, 122] on icon at bounding box center [1392, 114] width 16 height 16
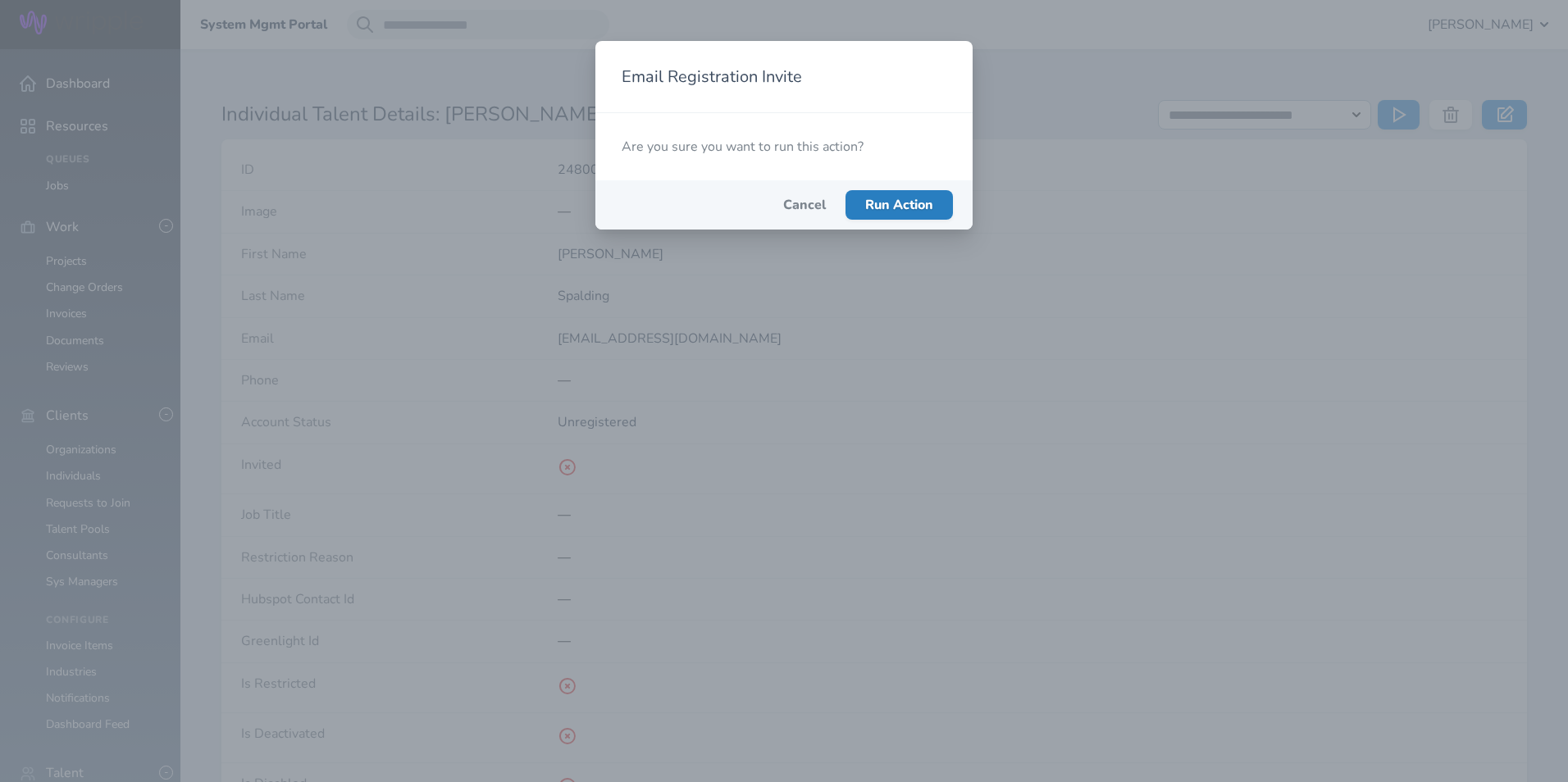
click at [948, 216] on button "Run Action" at bounding box center [899, 205] width 107 height 29
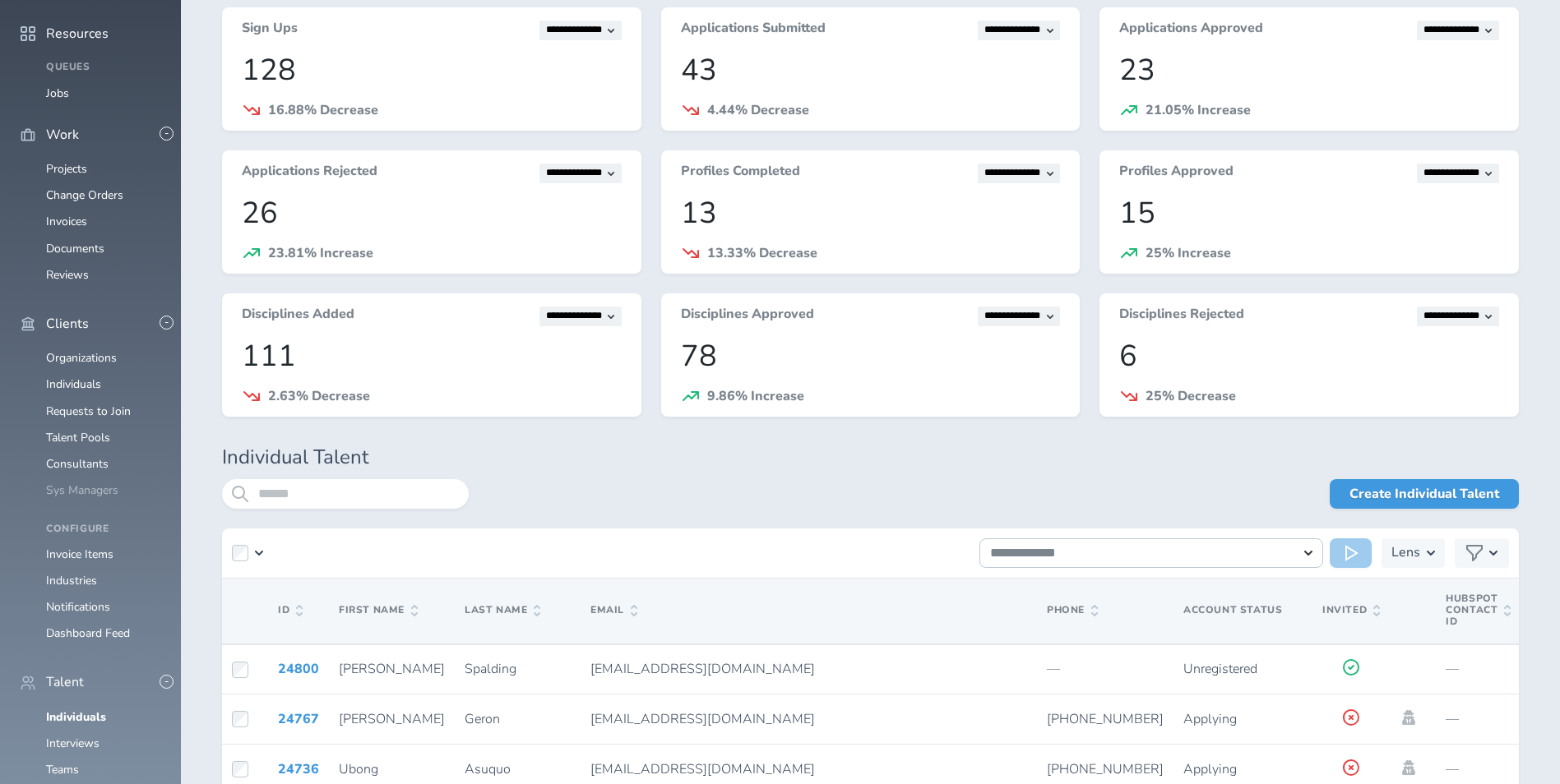
scroll to position [82, 0]
click at [73, 446] on ul "Organizations Individuals Requests to Join Talent Pools Consultants Sys Managers" at bounding box center [90, 424] width 141 height 145
click at [76, 456] on link "Consultants" at bounding box center [77, 464] width 63 height 15
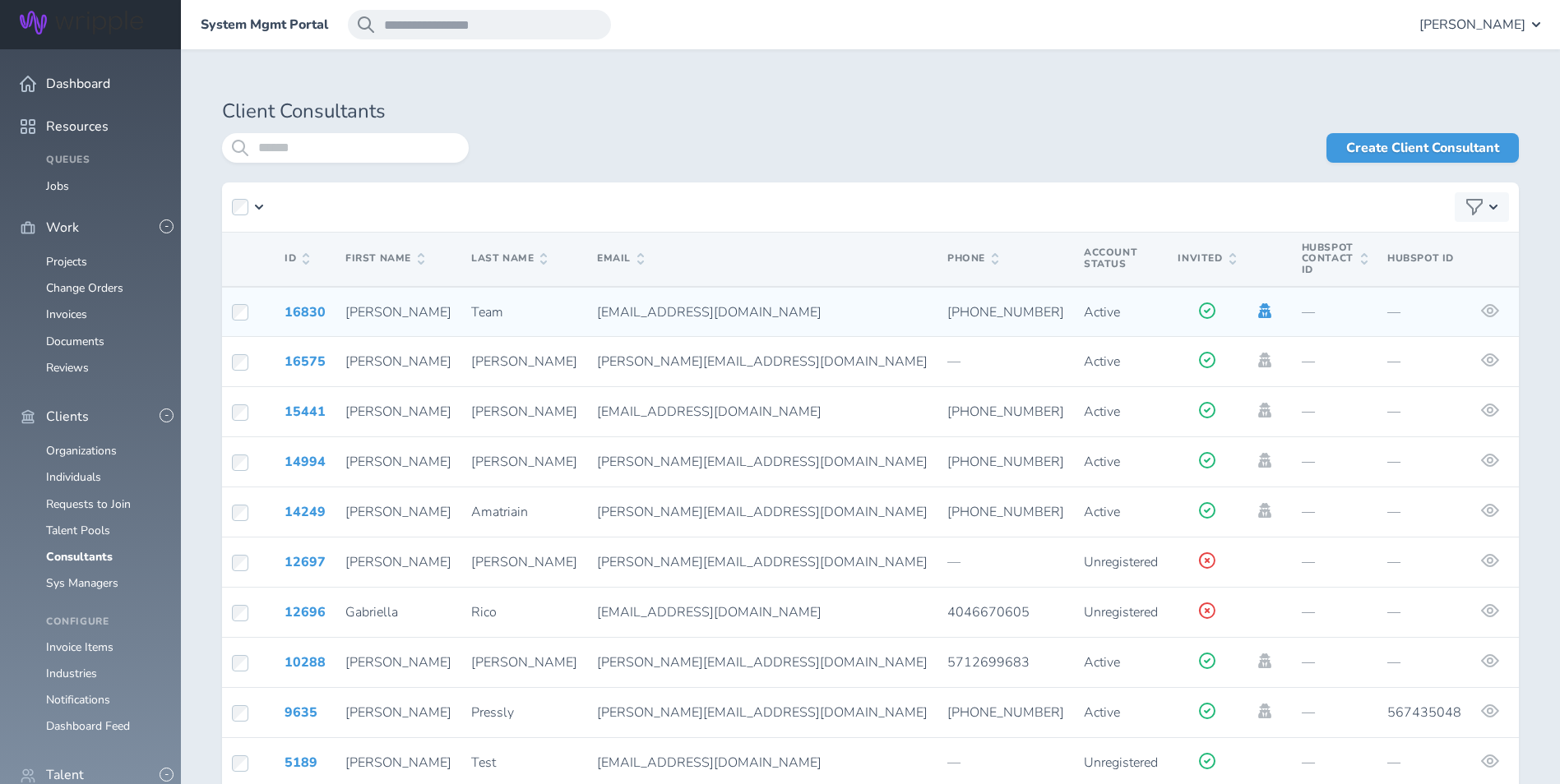
click at [1256, 303] on icon at bounding box center [1264, 311] width 18 height 15
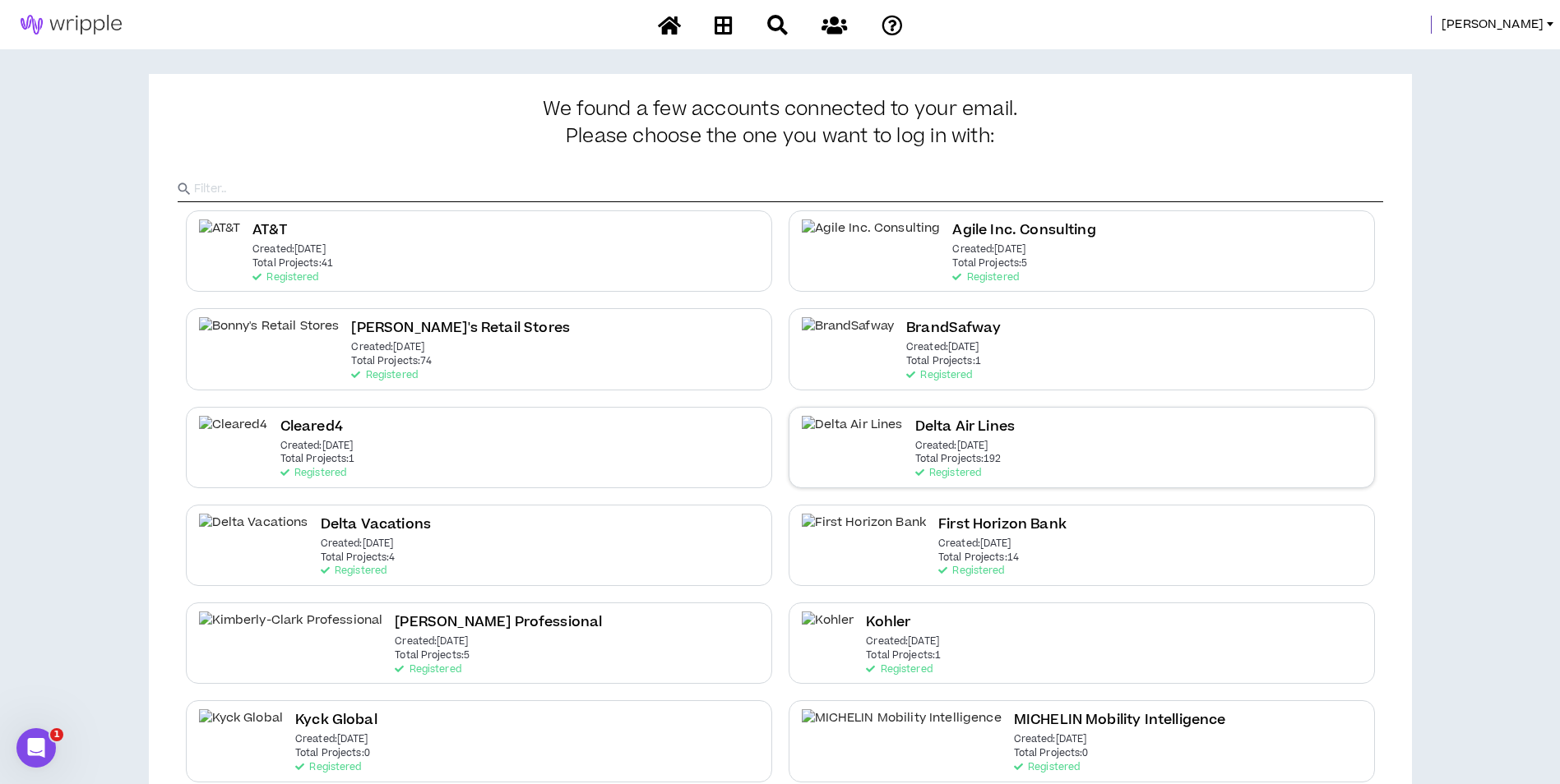
click at [991, 441] on div "Delta Air Lines Created: [DATE] Total Projects: 192 Registered" at bounding box center [1082, 448] width 586 height 81
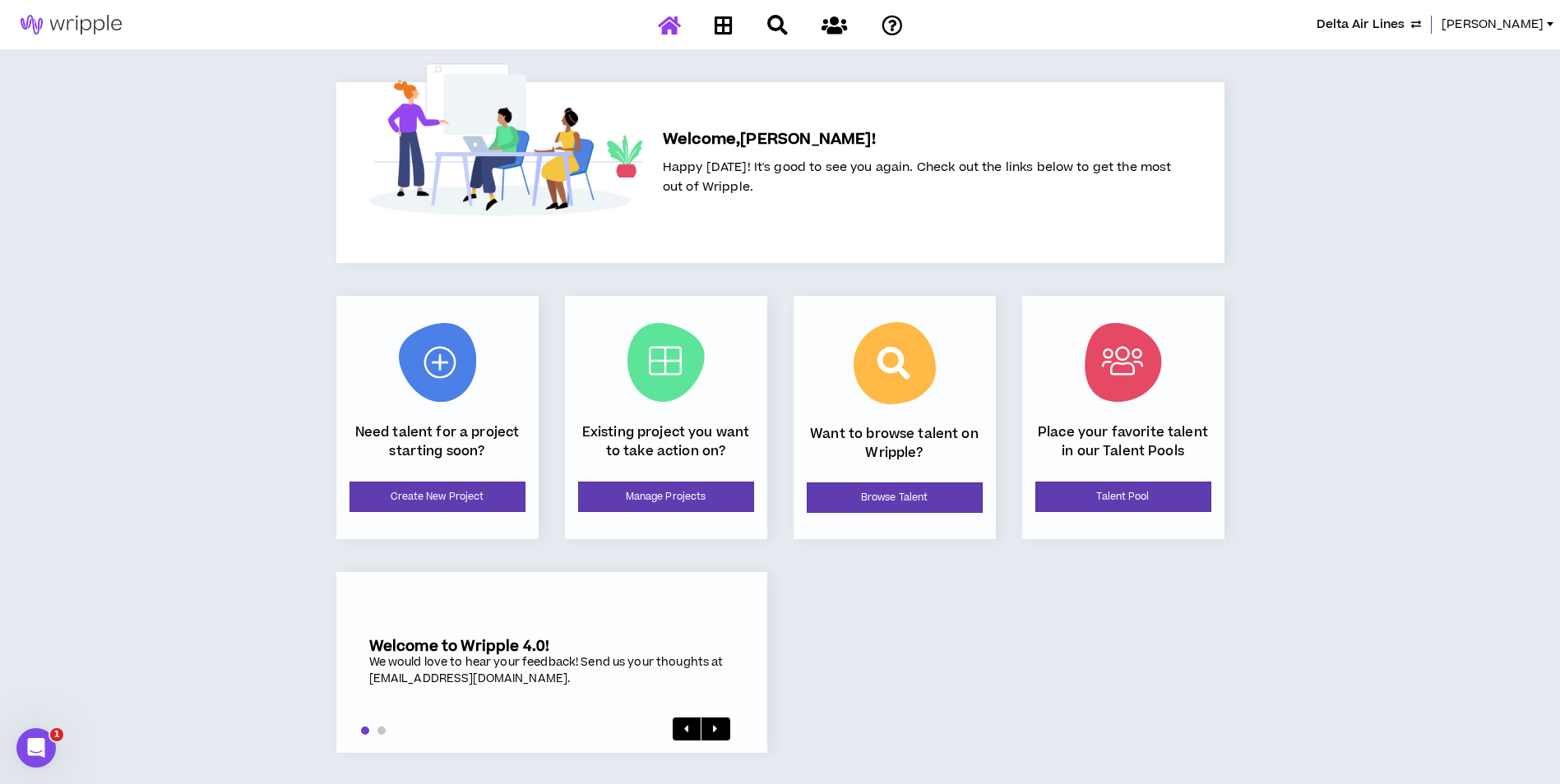
click at [658, 514] on div "Existing project you want to take action on? Manage Projects" at bounding box center [665, 417] width 202 height 243
click at [675, 502] on link "Manage Projects" at bounding box center [666, 497] width 176 height 30
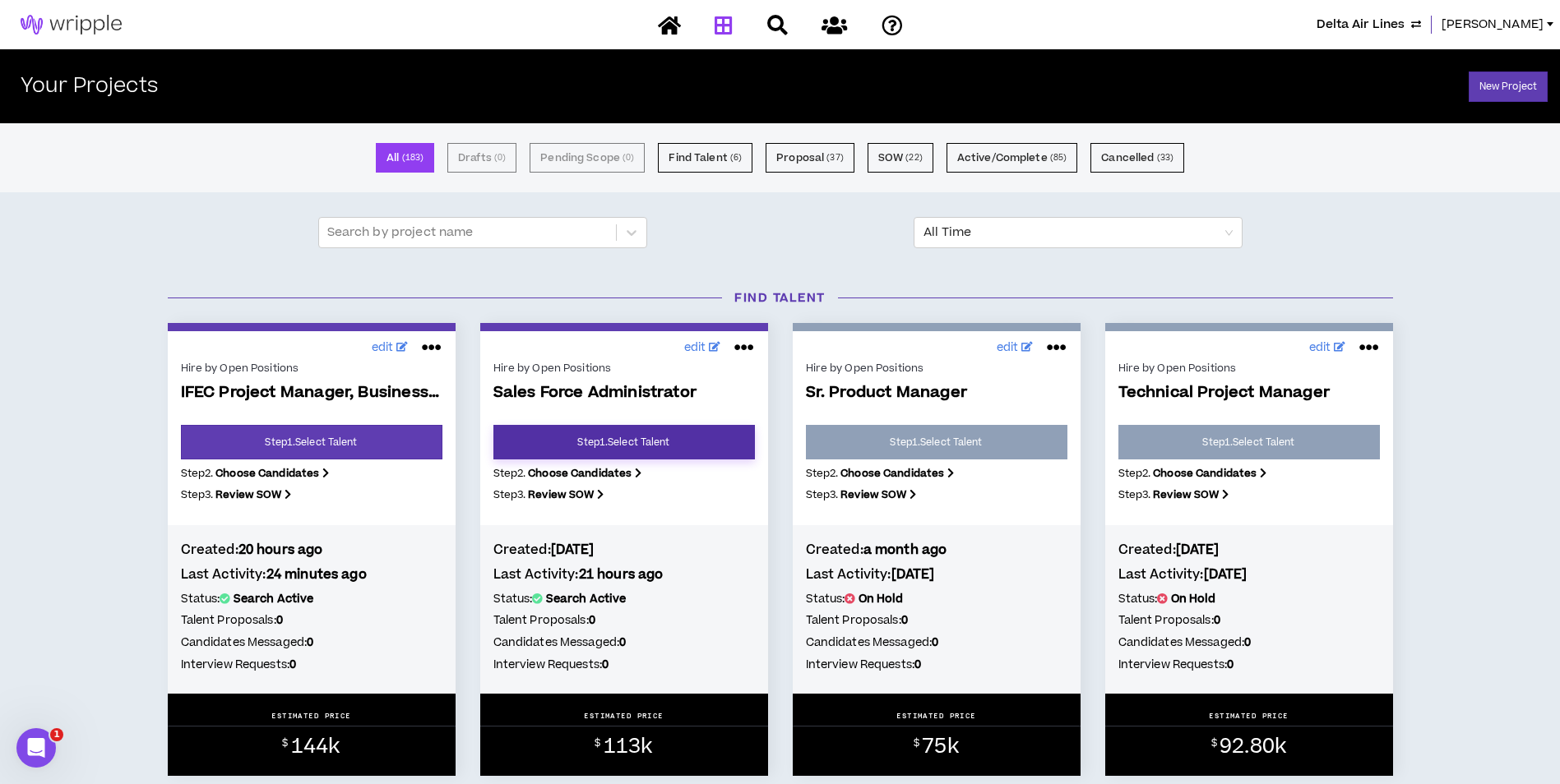
click at [612, 446] on link "Step 1 . Select Talent" at bounding box center [624, 442] width 261 height 35
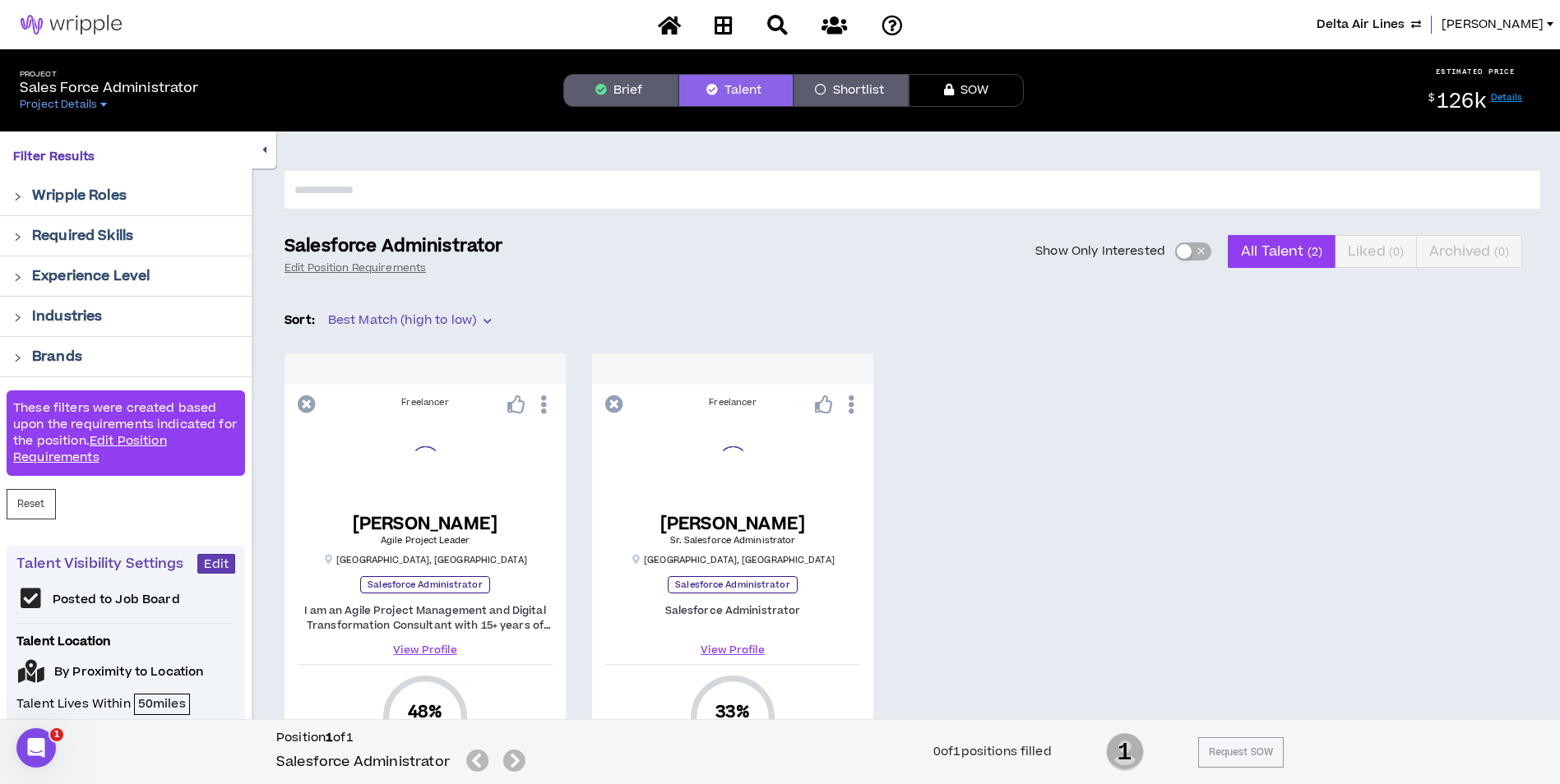
click at [643, 104] on button "Brief" at bounding box center [620, 90] width 115 height 33
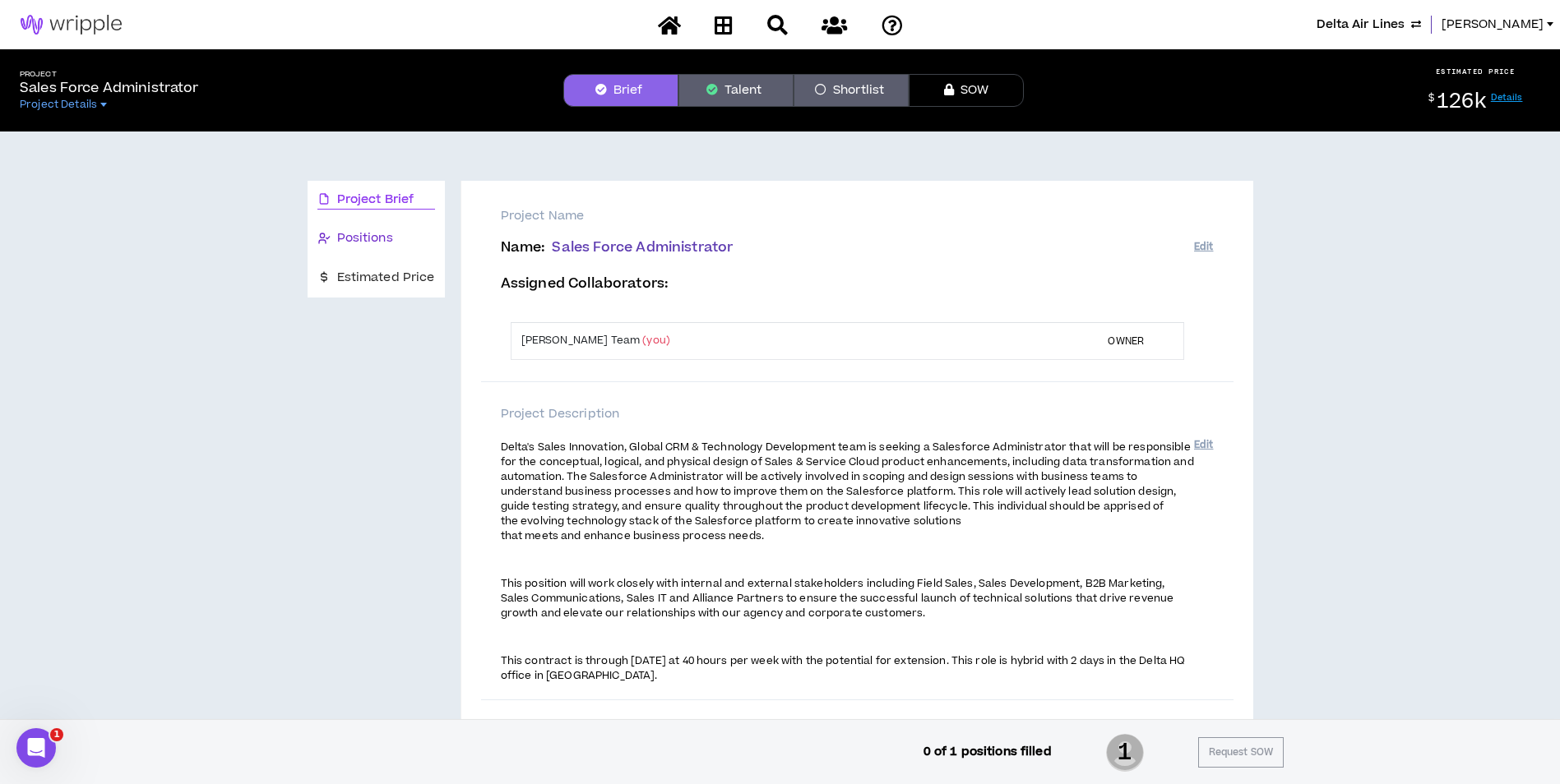
click at [389, 236] on span "Positions" at bounding box center [365, 237] width 56 height 18
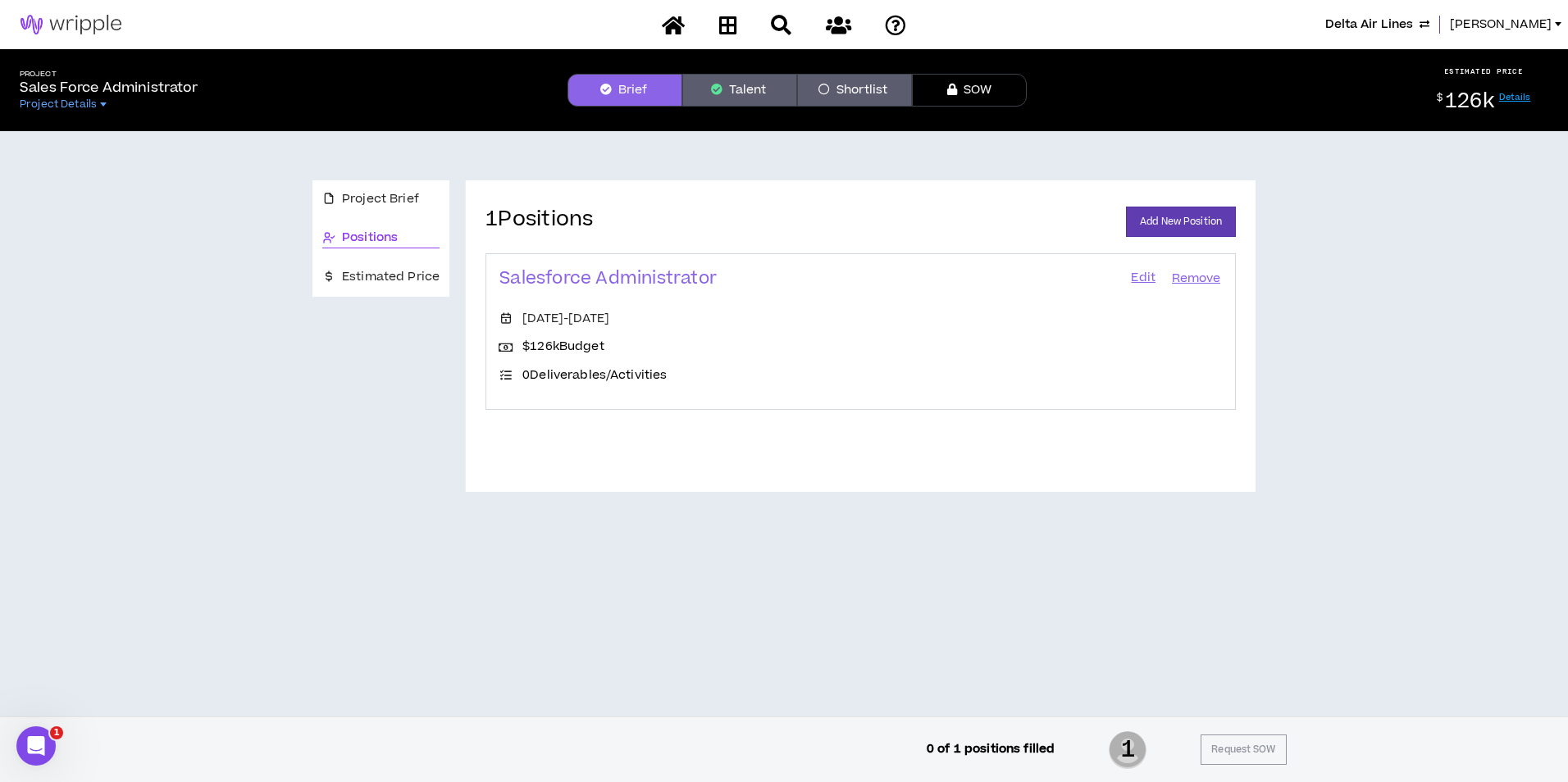
click at [1134, 277] on link "Edit" at bounding box center [1143, 278] width 28 height 23
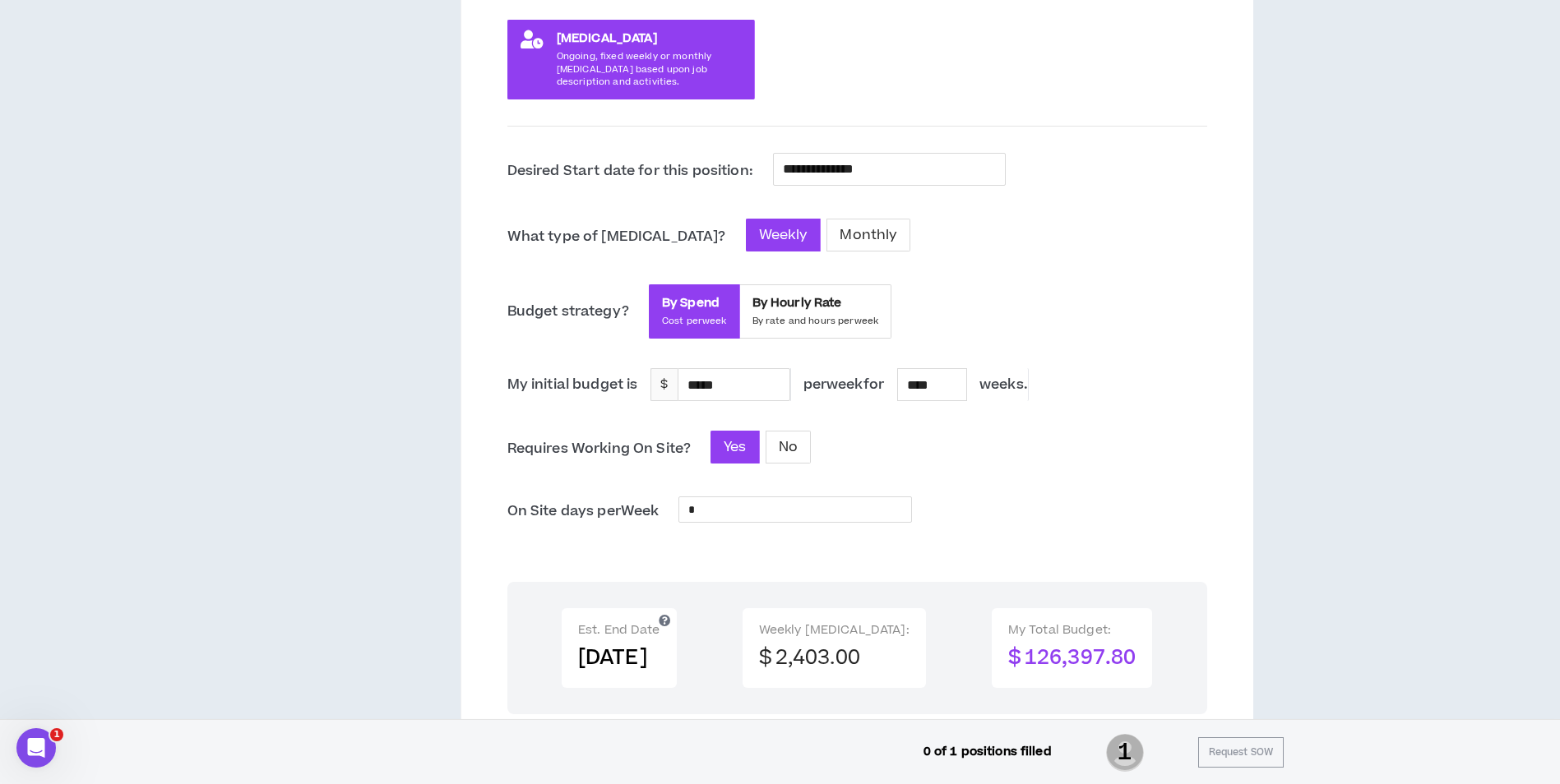
scroll to position [378, 0]
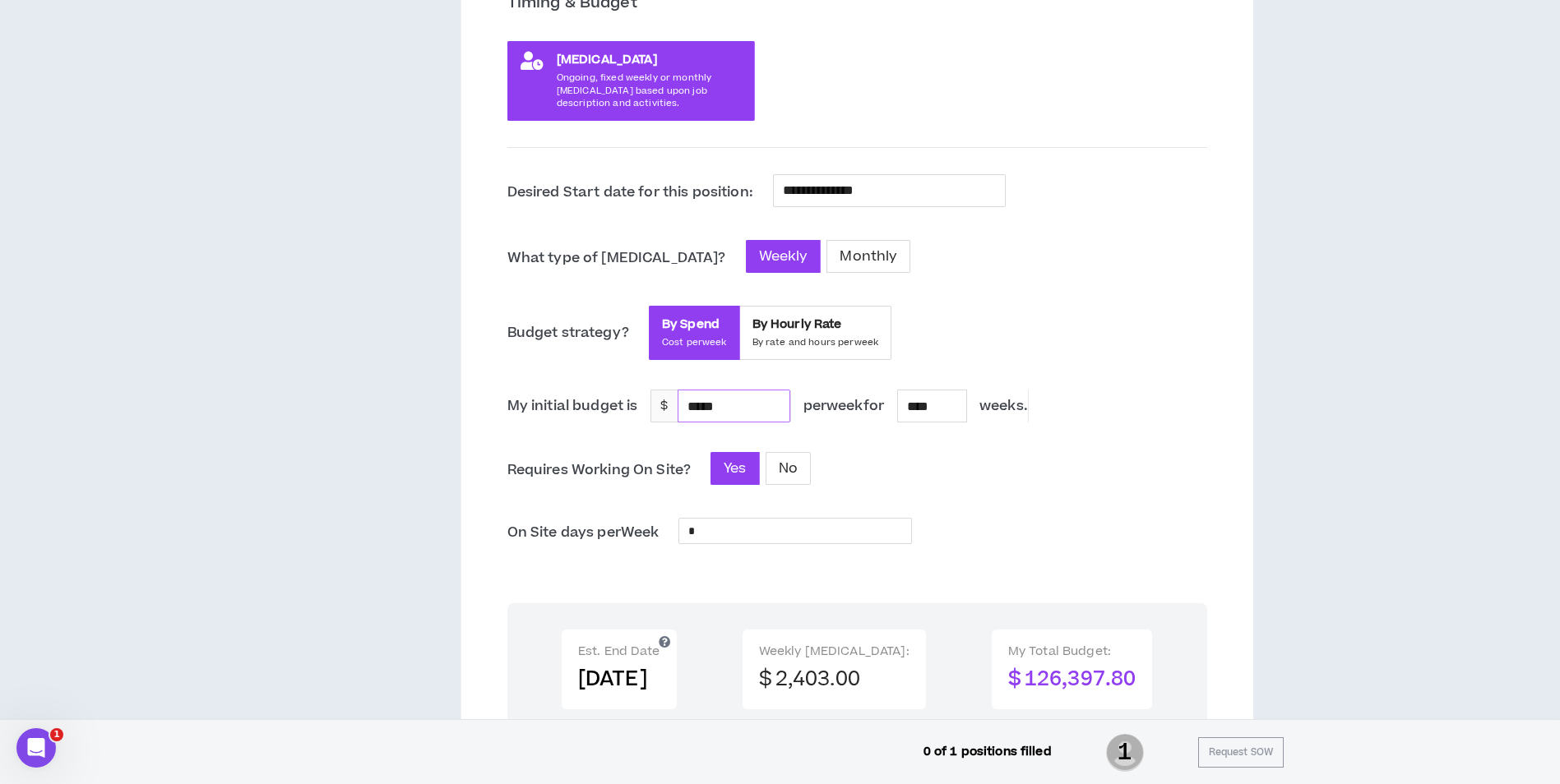
click at [745, 400] on input "*****" at bounding box center [734, 406] width 111 height 31
type input "*"
click at [777, 408] on input "*****" at bounding box center [734, 406] width 111 height 31
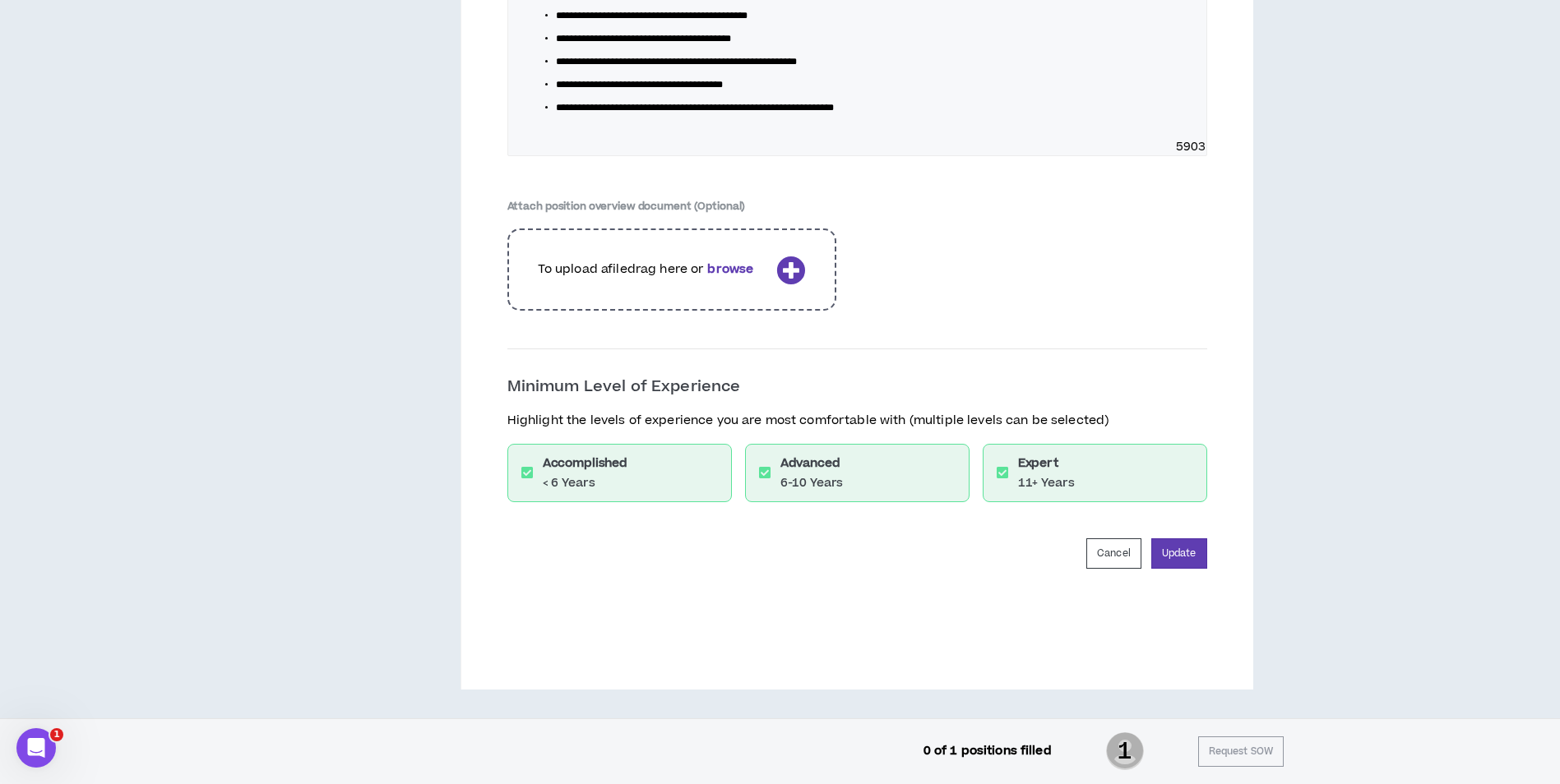
scroll to position [3621, 0]
type input "********"
click at [1189, 547] on button "Update" at bounding box center [1179, 553] width 56 height 30
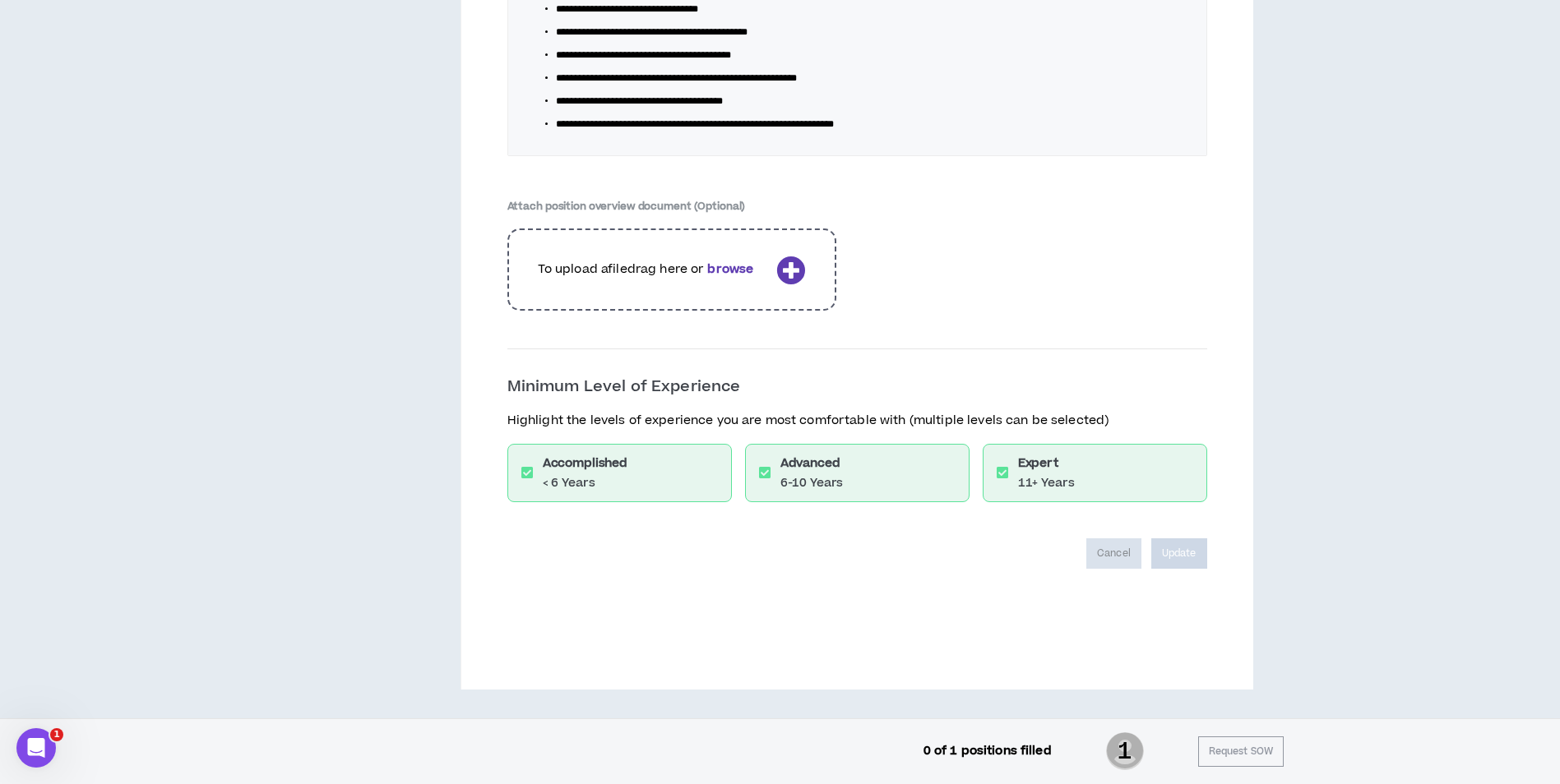
scroll to position [3566, 0]
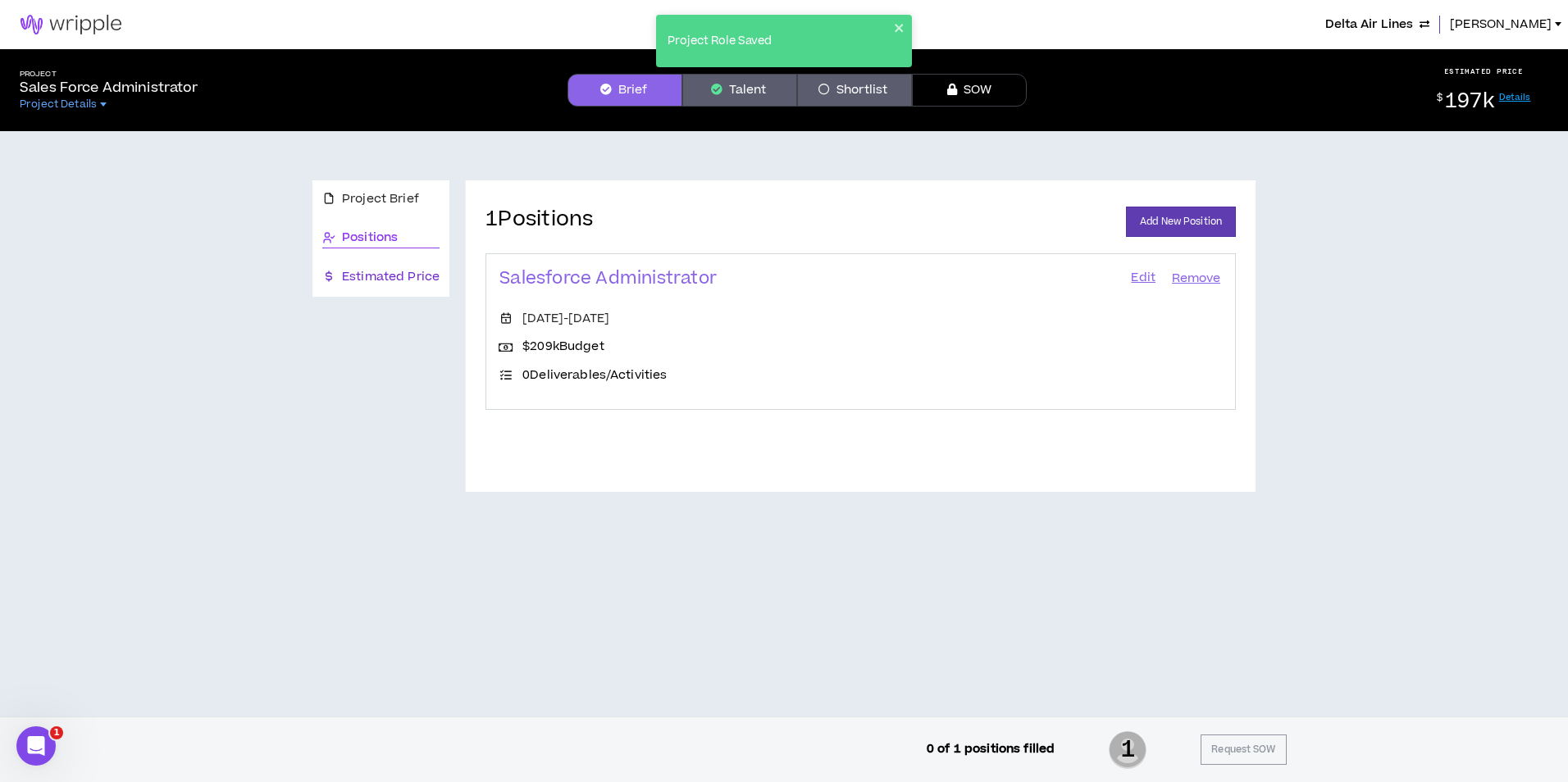
click at [428, 274] on span "Estimated Price" at bounding box center [391, 276] width 98 height 18
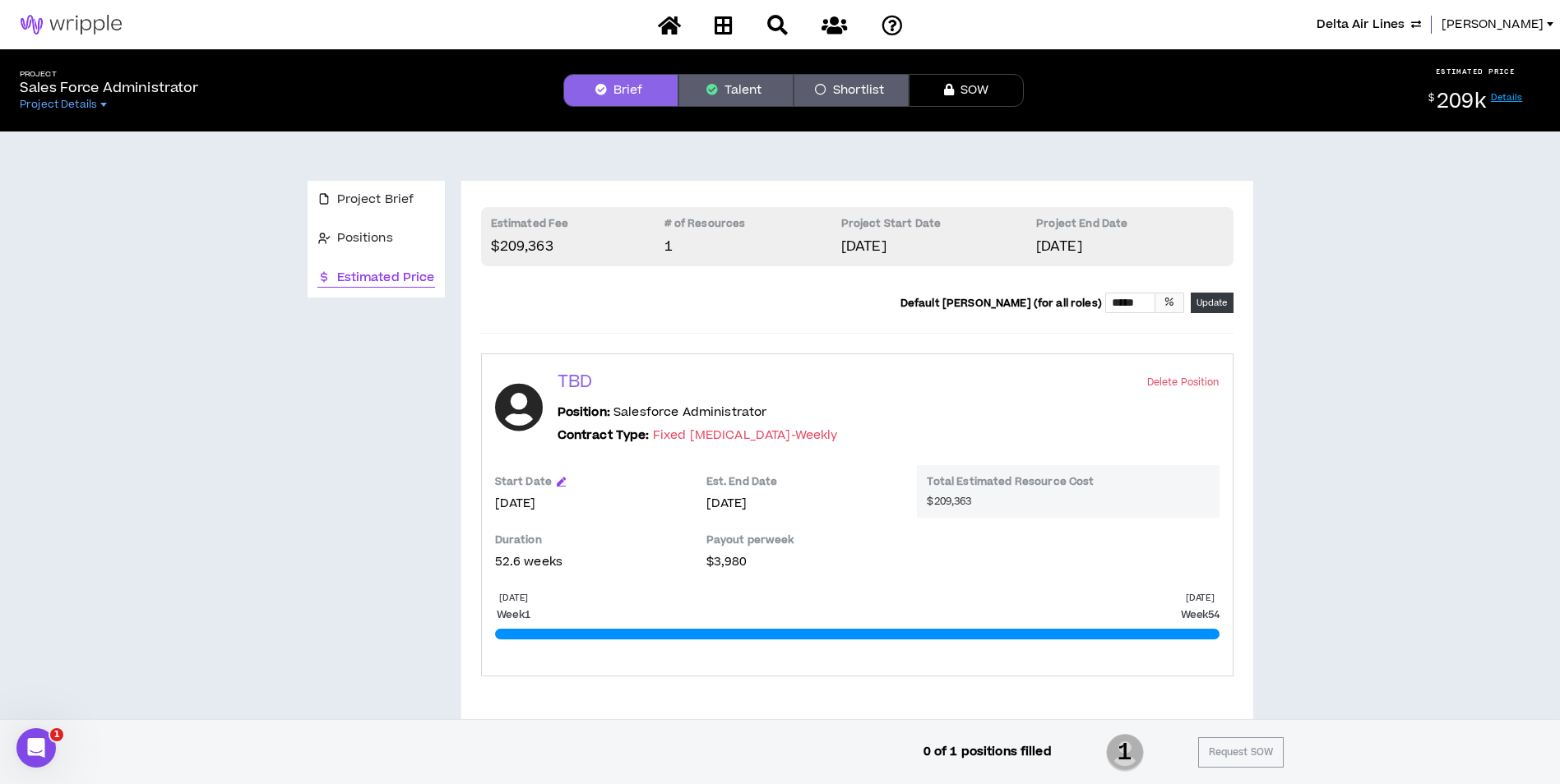
click at [559, 476] on div "Start Date" at bounding box center [592, 484] width 195 height 19
click at [560, 482] on icon "button" at bounding box center [561, 481] width 9 height 9
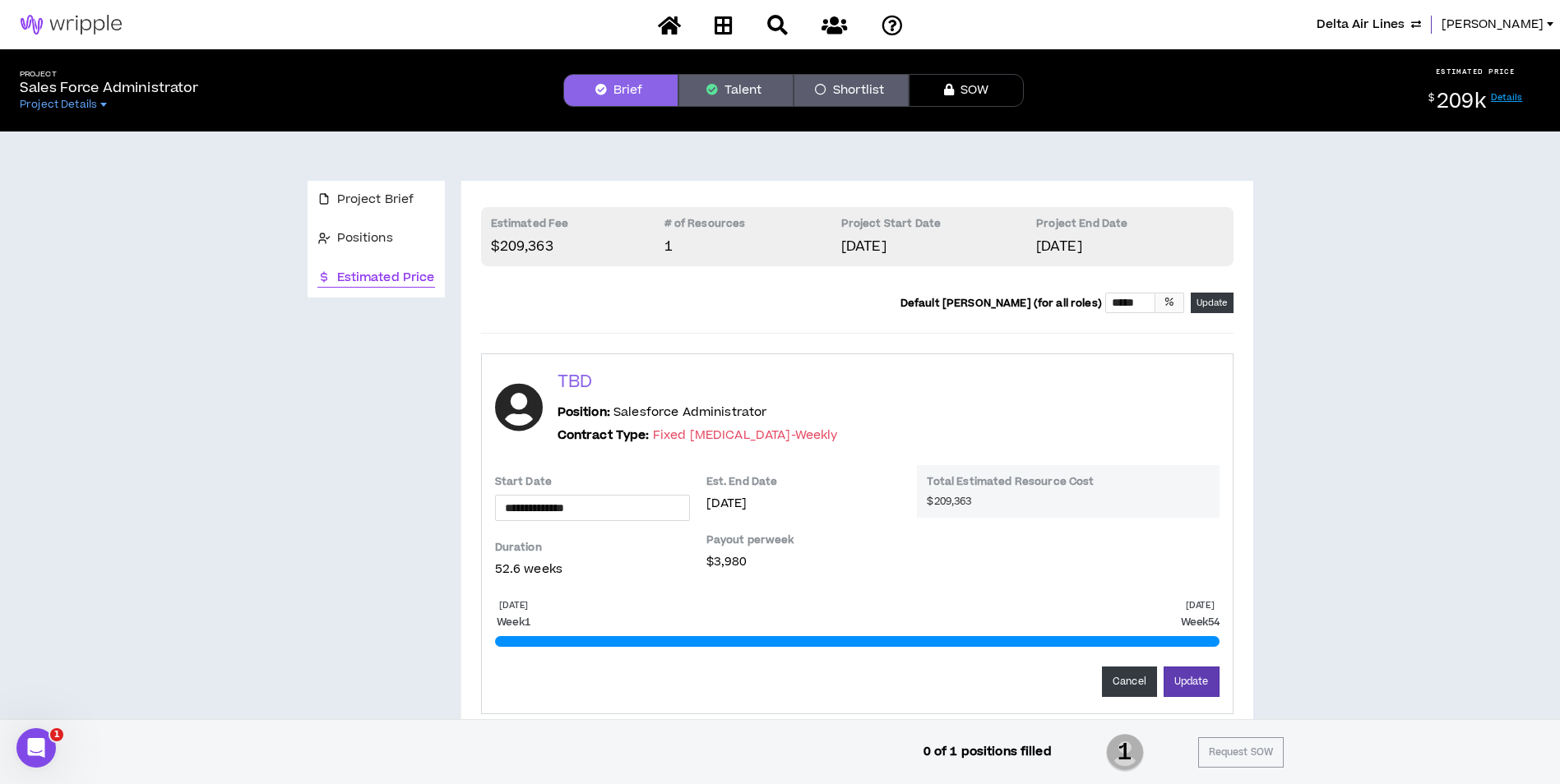
click at [560, 482] on div "Start Date" at bounding box center [592, 484] width 195 height 19
click at [1121, 673] on button "Cancel" at bounding box center [1129, 682] width 55 height 30
